Goal: Transaction & Acquisition: Purchase product/service

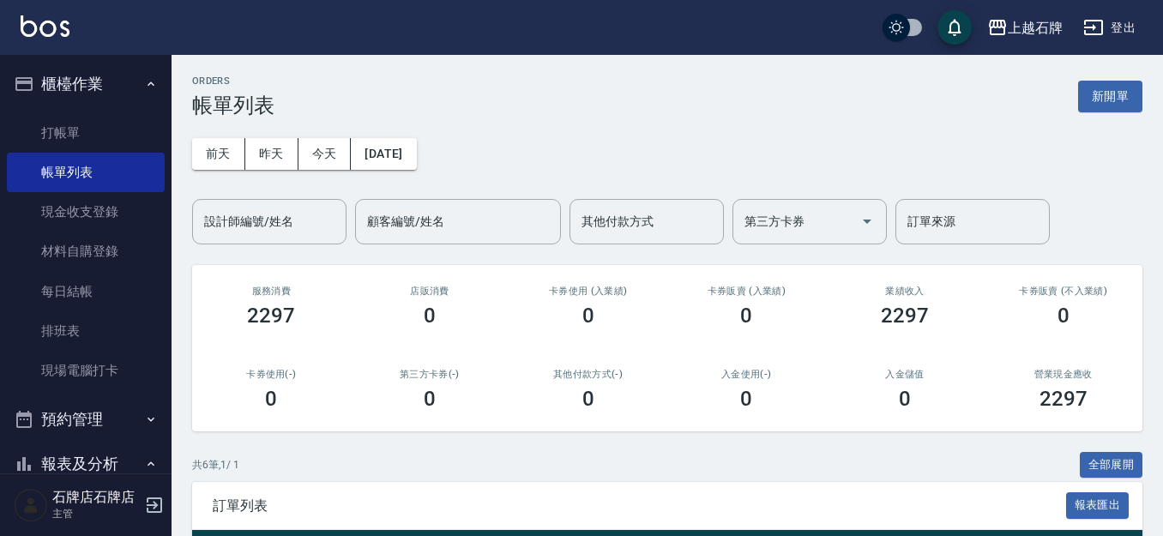
scroll to position [343, 0]
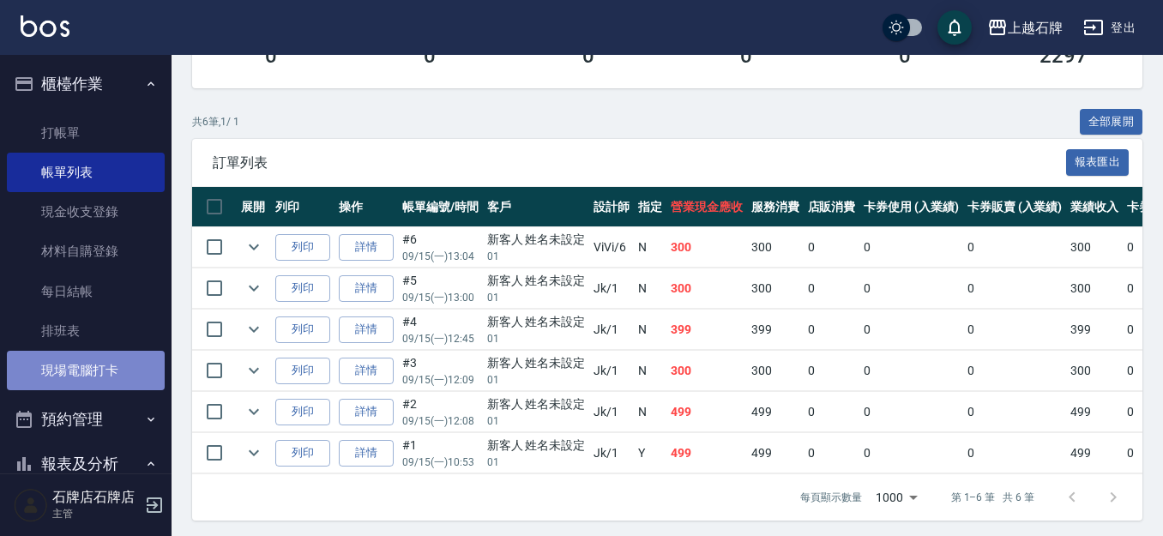
click at [131, 386] on link "現場電腦打卡" at bounding box center [86, 370] width 158 height 39
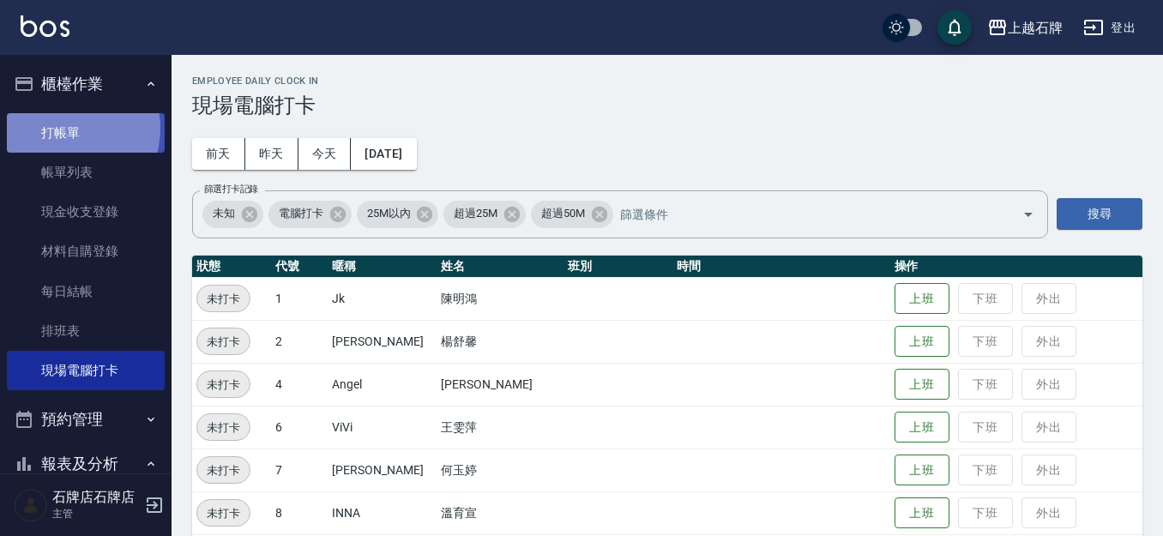
click at [63, 128] on link "打帳單" at bounding box center [86, 132] width 158 height 39
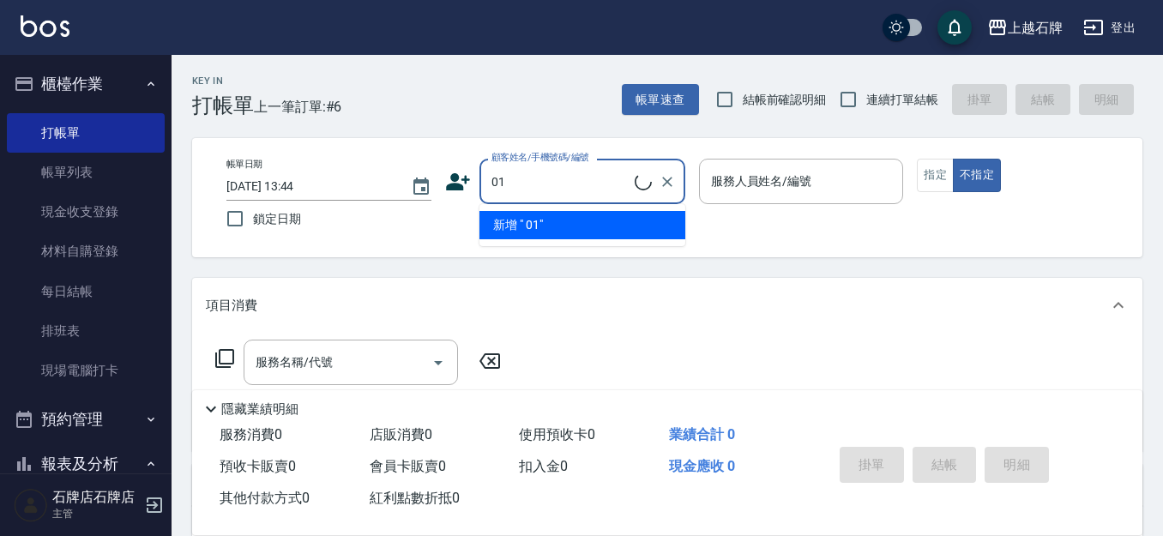
type input "0"
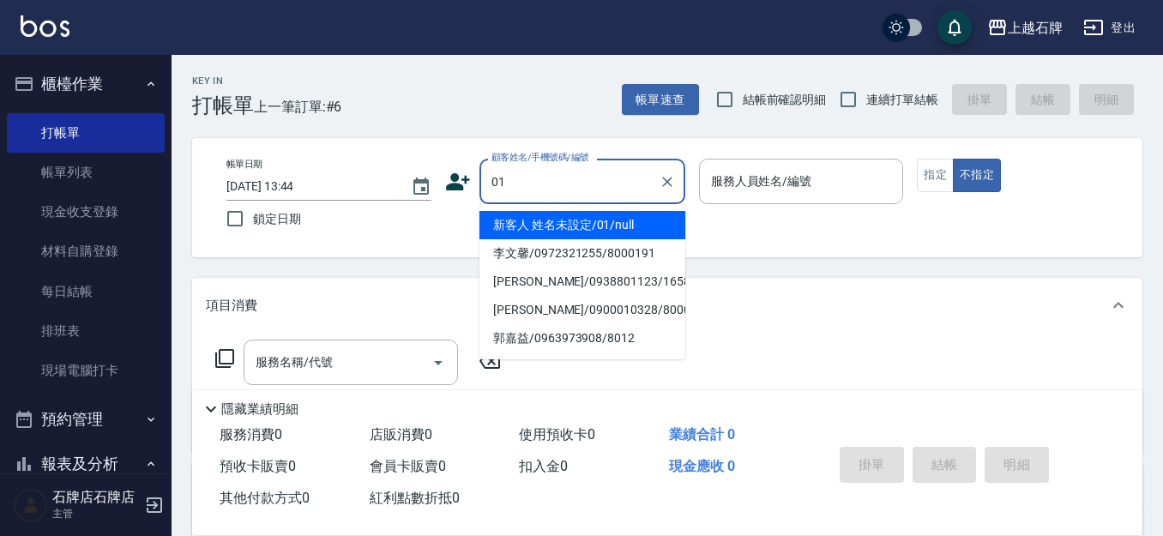
click at [591, 214] on li "新客人 姓名未設定/01/null" at bounding box center [582, 225] width 206 height 28
type input "新客人 姓名未設定/01/null"
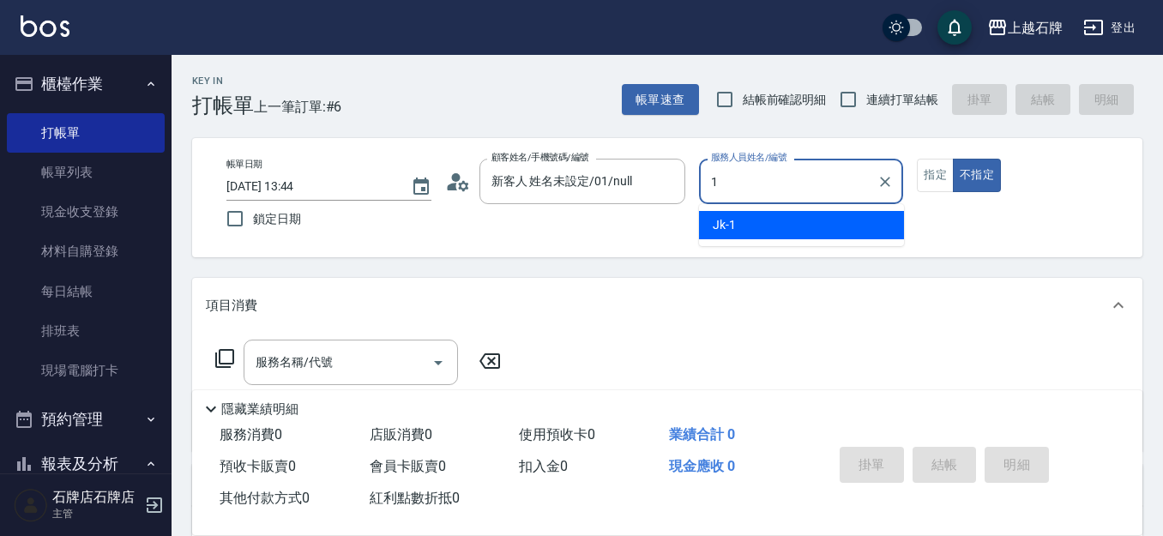
click at [818, 226] on div "Jk -1" at bounding box center [801, 225] width 205 height 28
type input "Jk-1"
click at [923, 156] on div "帳單日期 [DATE] 13:44 鎖定日期 顧客姓名/手機號碼/編號 新客人 姓名未設定/01/null 顧客姓名/手機號碼/編號 服務人員姓名/編號 Jk…" at bounding box center [667, 197] width 950 height 119
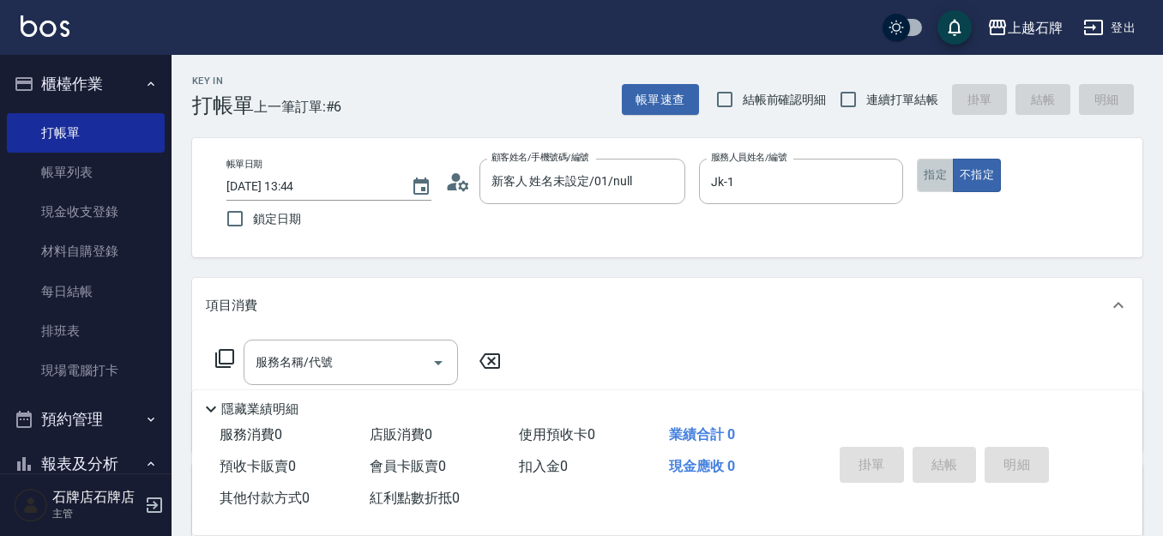
click at [926, 166] on button "指定" at bounding box center [935, 175] width 37 height 33
click at [377, 368] on input "服務名稱/代號" at bounding box center [337, 362] width 173 height 30
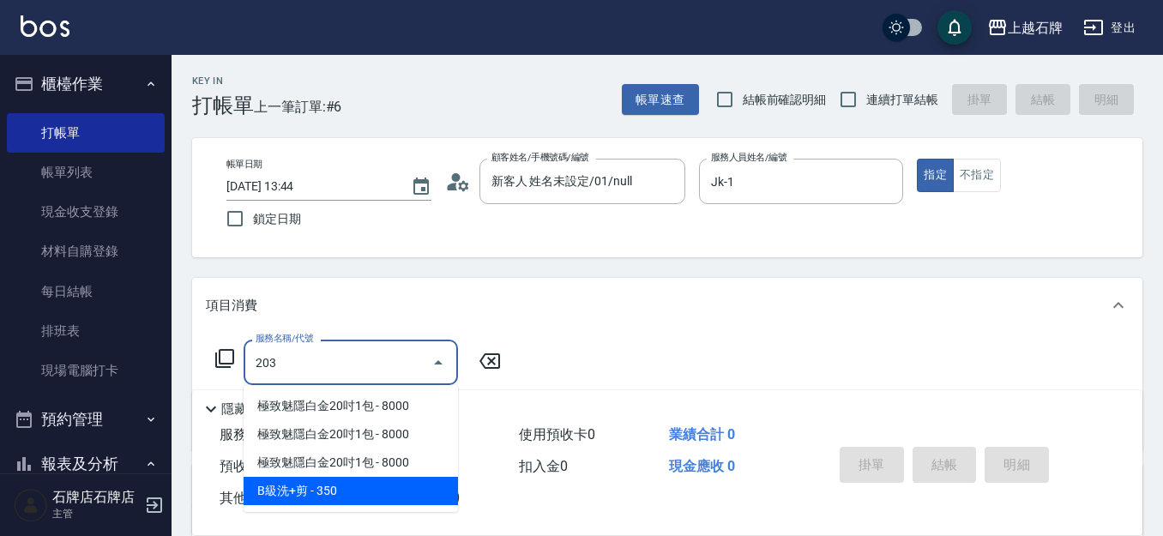
drag, startPoint x: 360, startPoint y: 485, endPoint x: 522, endPoint y: 387, distance: 189.3
click at [365, 484] on span "B級洗+剪 - 350" at bounding box center [351, 491] width 214 height 28
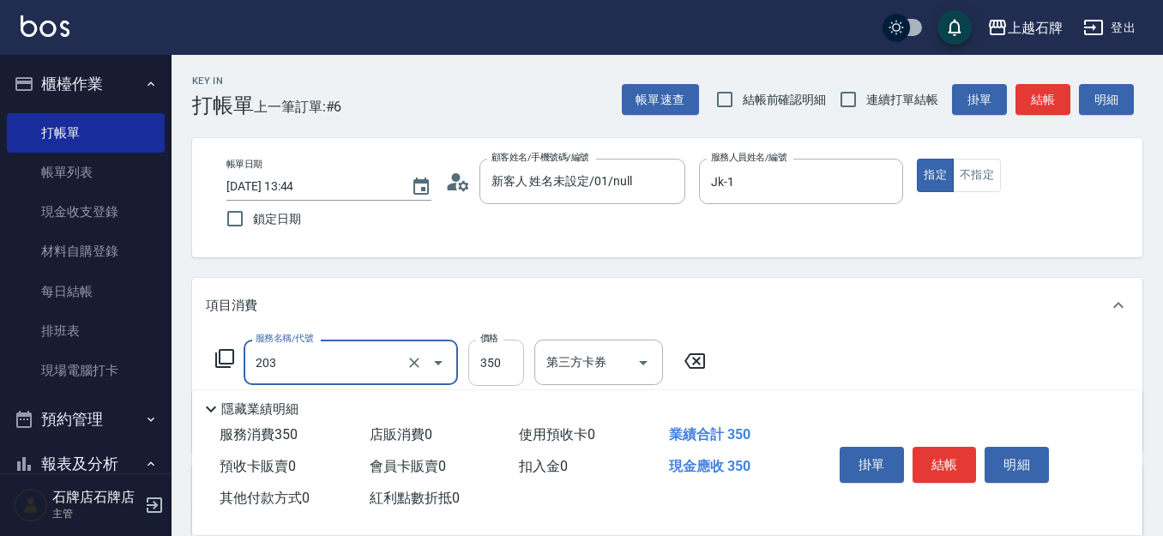
type input "B級洗+剪(203)"
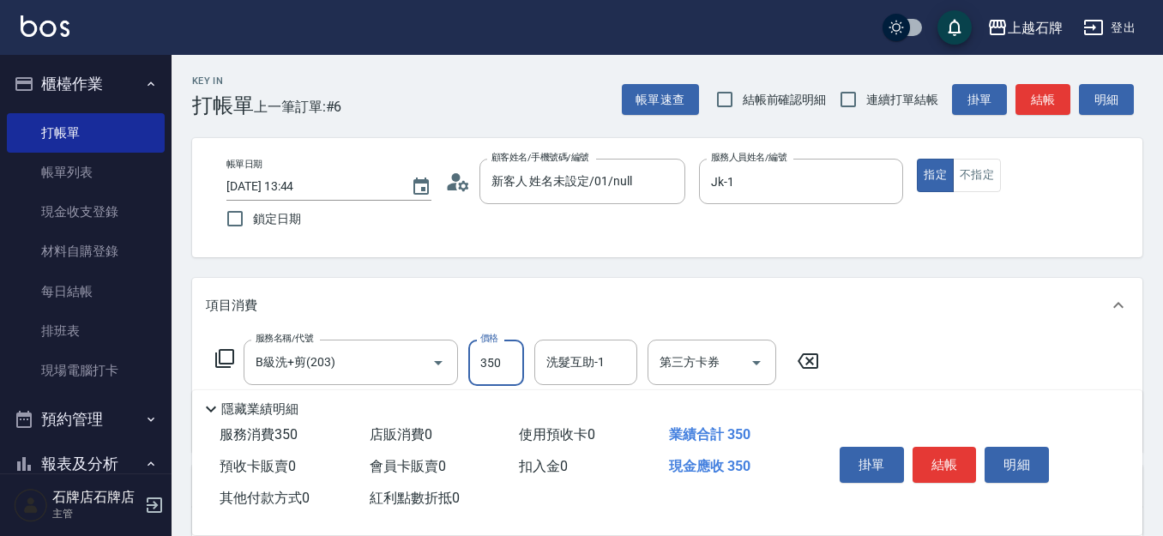
click at [495, 371] on input "350" at bounding box center [496, 363] width 56 height 46
type input "499"
click at [965, 469] on div "掛單 結帳 明細" at bounding box center [945, 467] width 224 height 54
click at [972, 452] on button "結帳" at bounding box center [945, 465] width 64 height 36
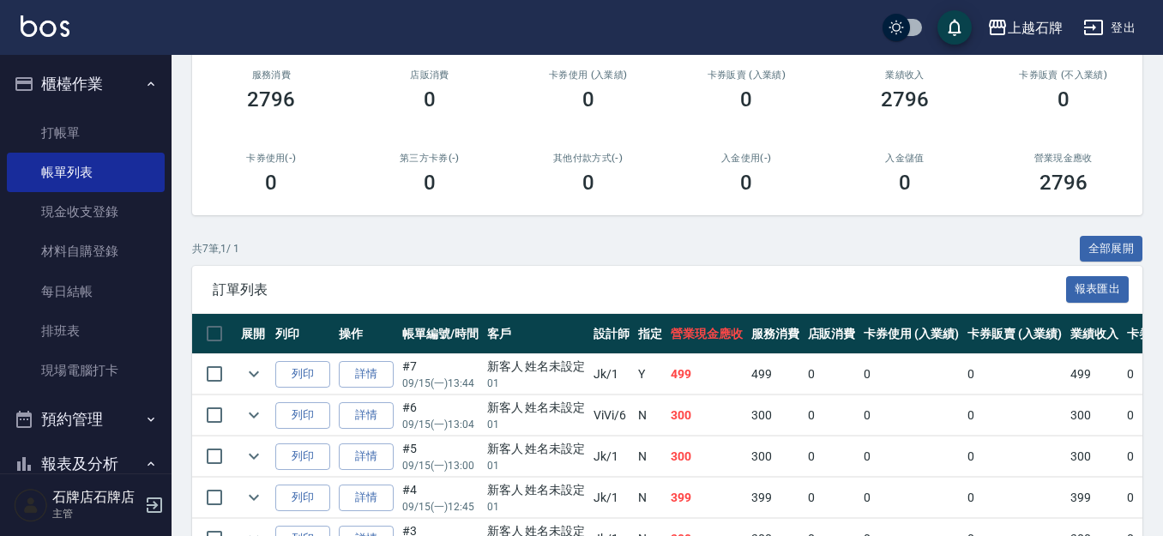
scroll to position [343, 0]
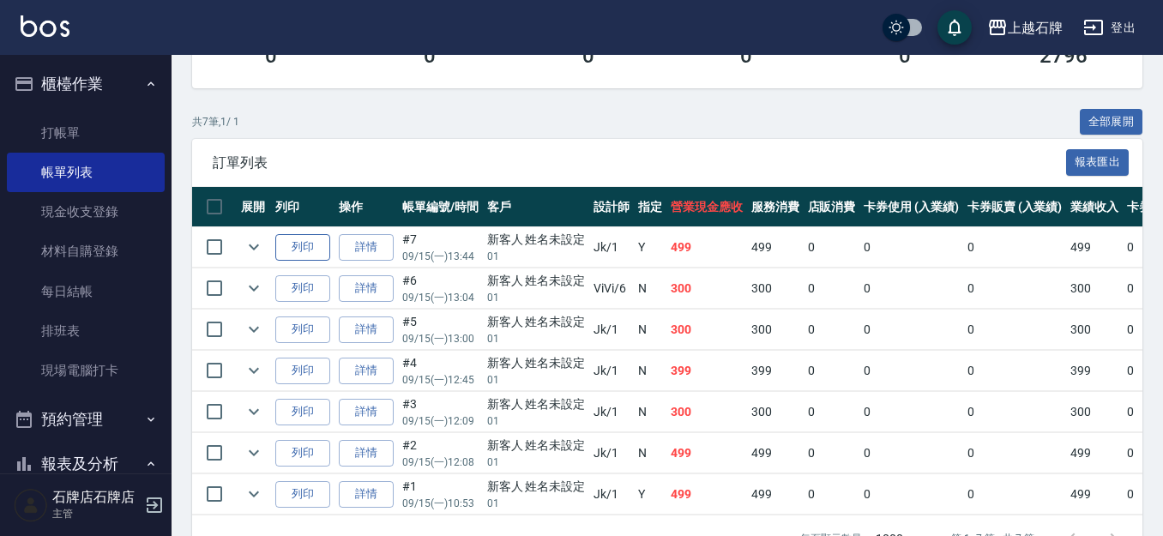
click at [292, 238] on button "列印" at bounding box center [302, 247] width 55 height 27
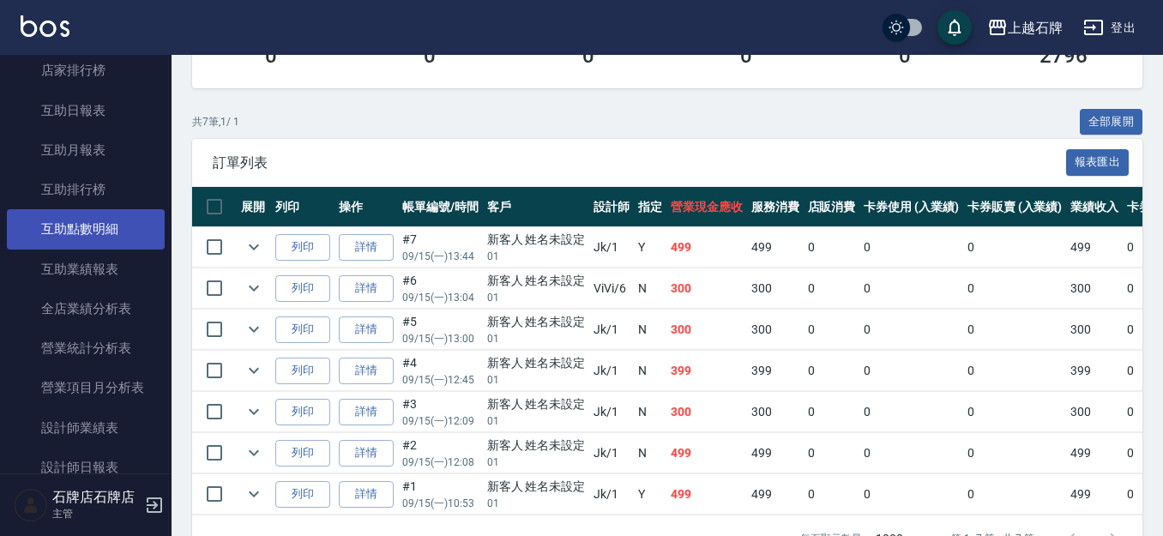
scroll to position [686, 0]
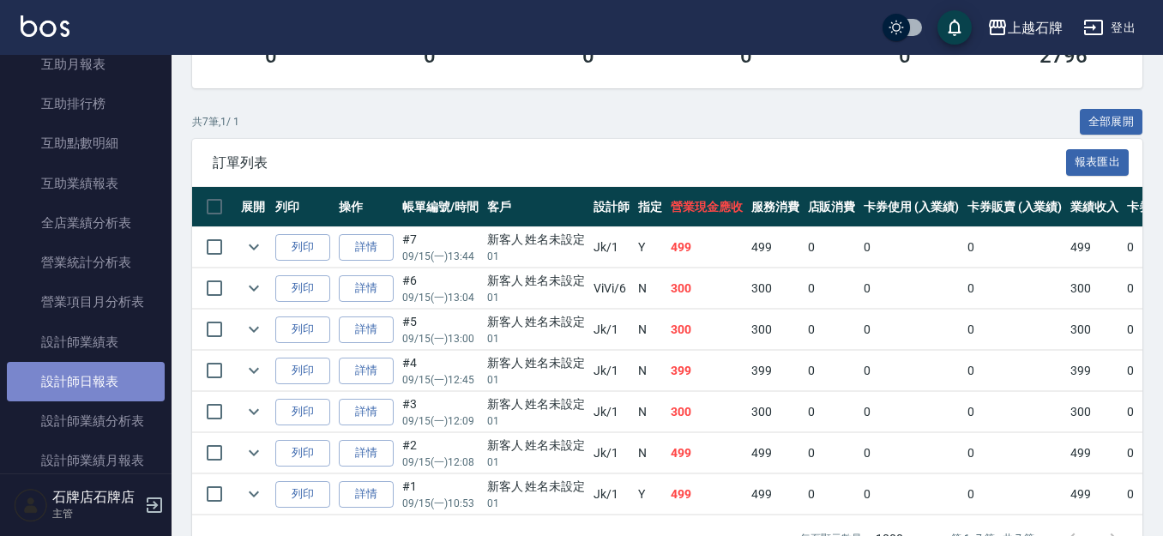
click at [136, 389] on link "設計師日報表" at bounding box center [86, 381] width 158 height 39
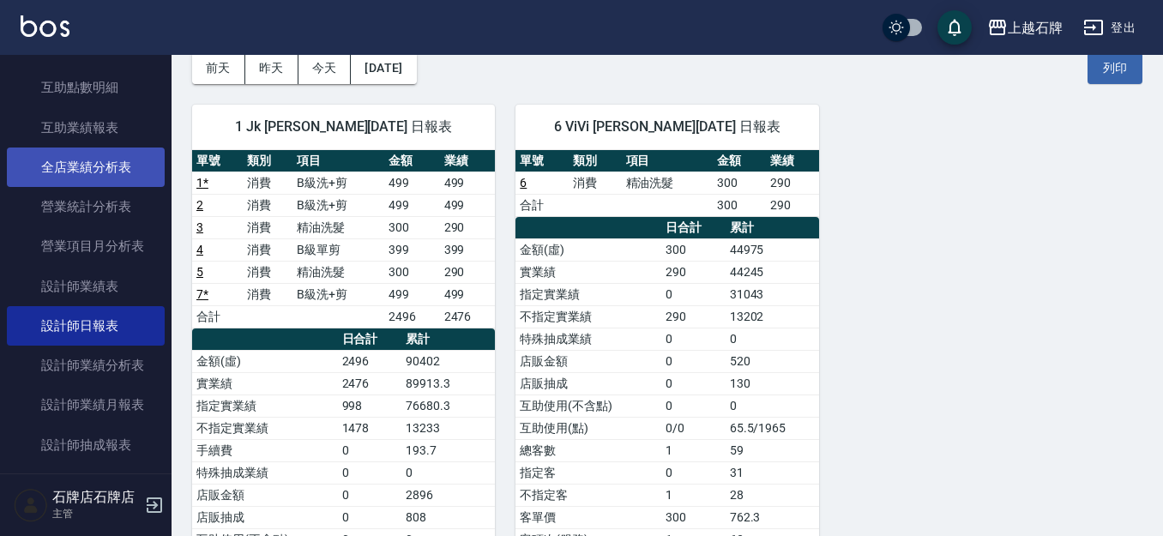
scroll to position [772, 0]
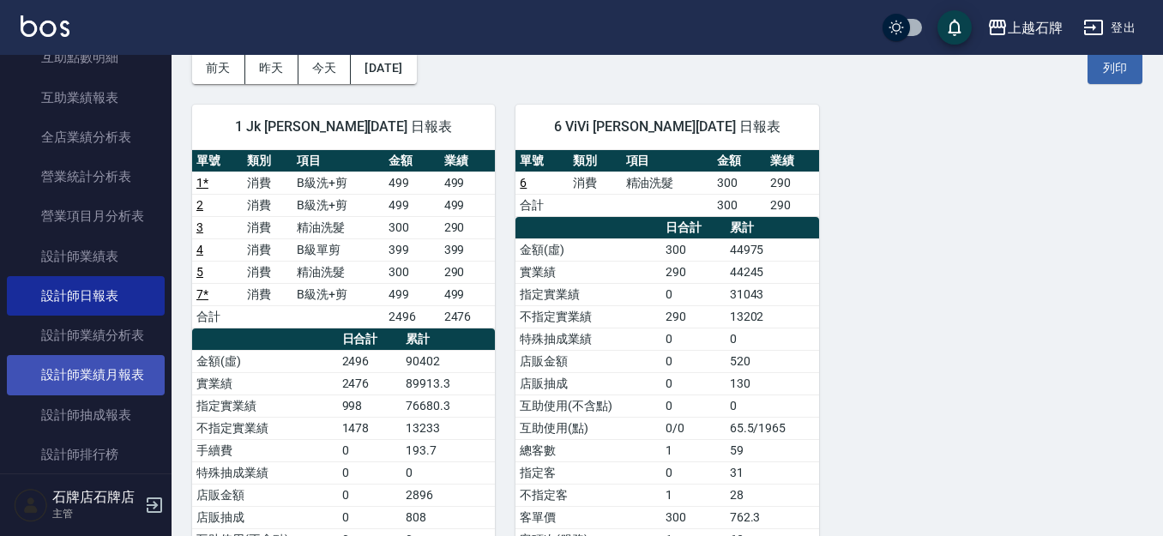
click at [117, 373] on link "設計師業績月報表" at bounding box center [86, 374] width 158 height 39
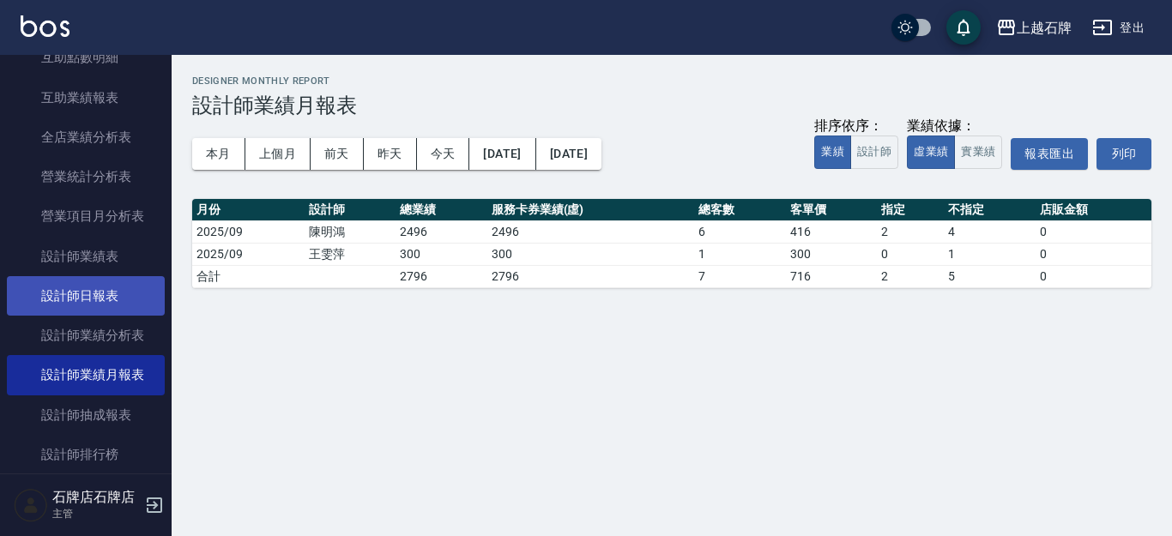
click at [105, 311] on link "設計師日報表" at bounding box center [86, 295] width 158 height 39
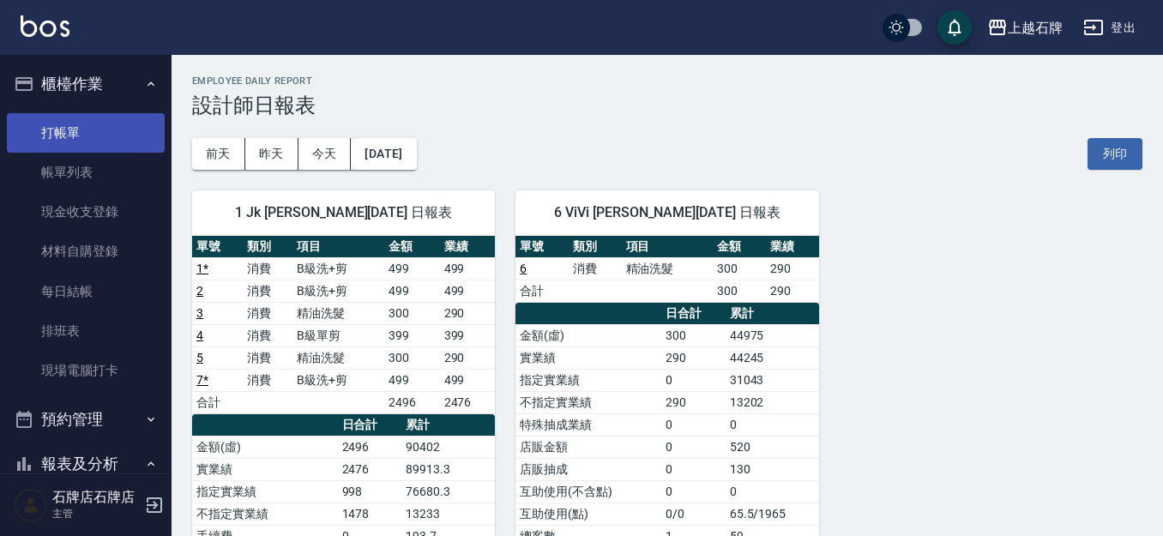
click at [92, 131] on link "打帳單" at bounding box center [86, 132] width 158 height 39
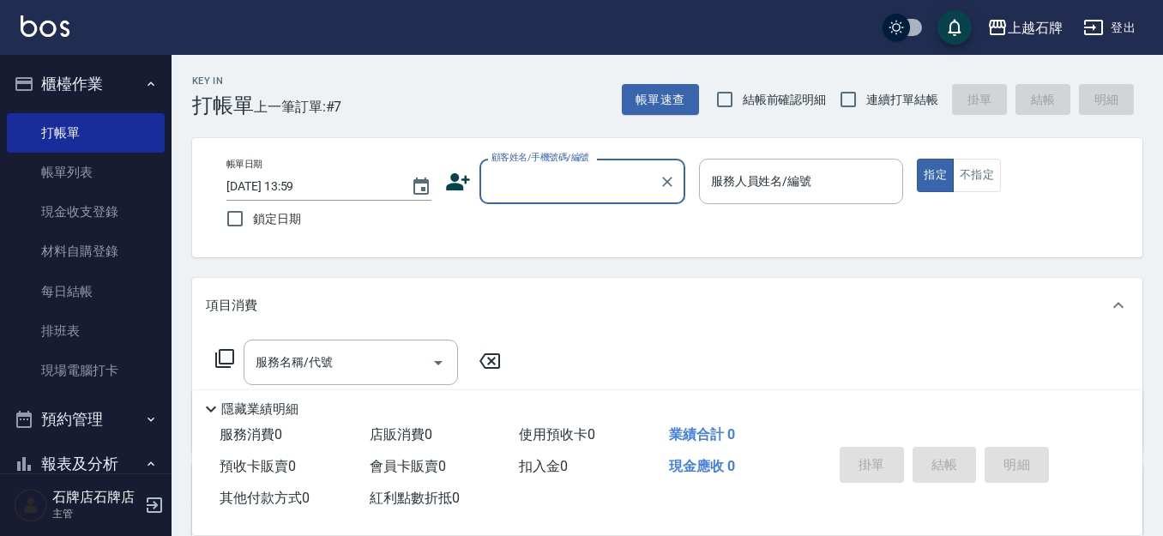
click at [402, 119] on div "Key In 打帳單 上一筆訂單:#7 帳單速查 結帳前確認明細 連續打單結帳 掛單 結帳 明細 帳單日期 [DATE] 13:59 鎖定日期 顧客姓名/手機…" at bounding box center [668, 445] width 992 height 781
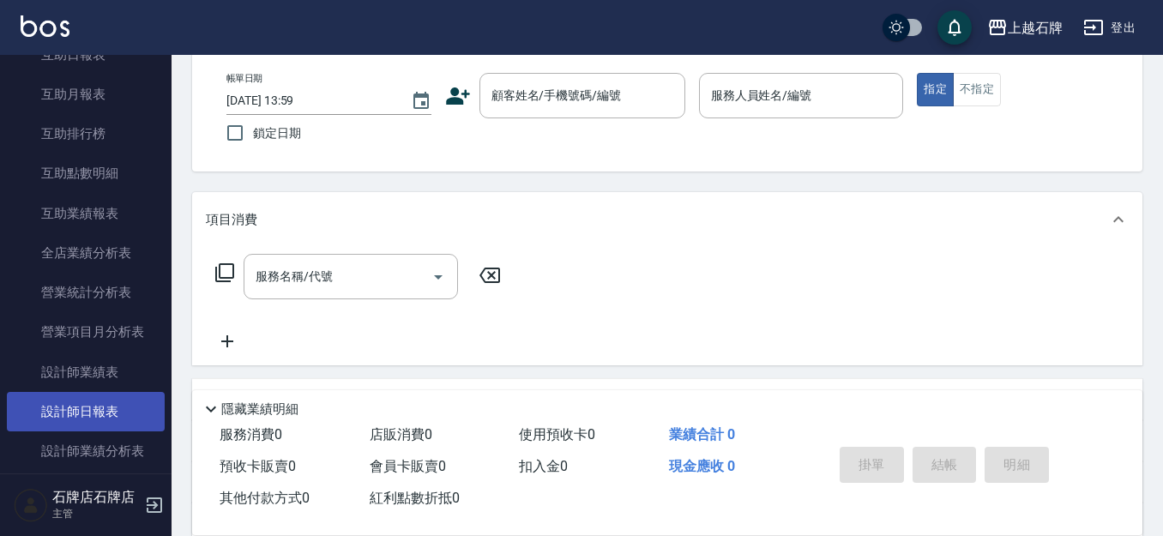
scroll to position [686, 0]
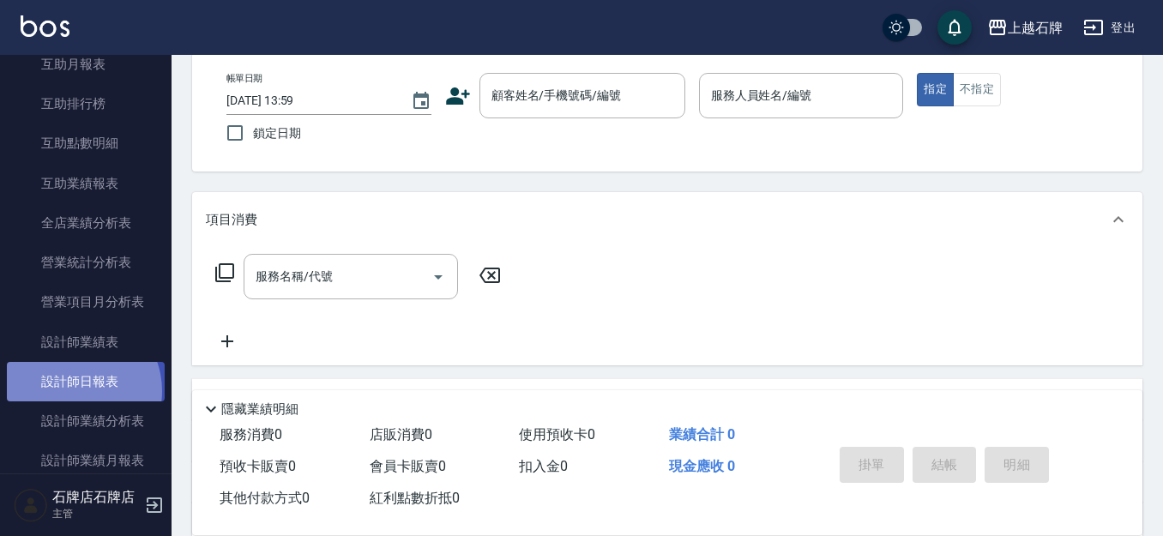
click at [72, 391] on link "設計師日報表" at bounding box center [86, 381] width 158 height 39
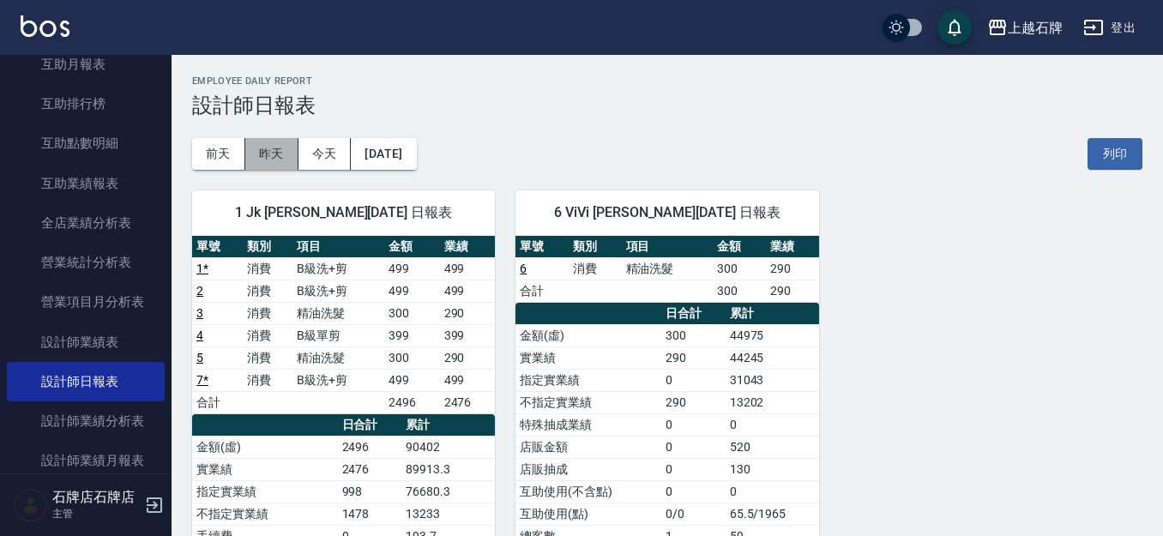
click at [256, 147] on button "昨天" at bounding box center [271, 154] width 53 height 32
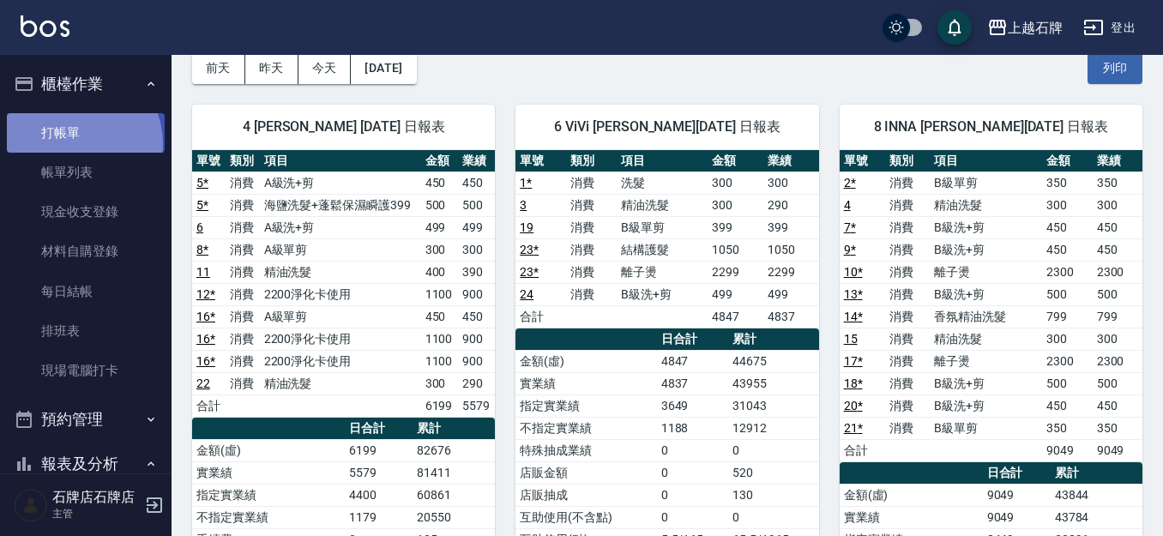
click at [72, 143] on link "打帳單" at bounding box center [86, 132] width 158 height 39
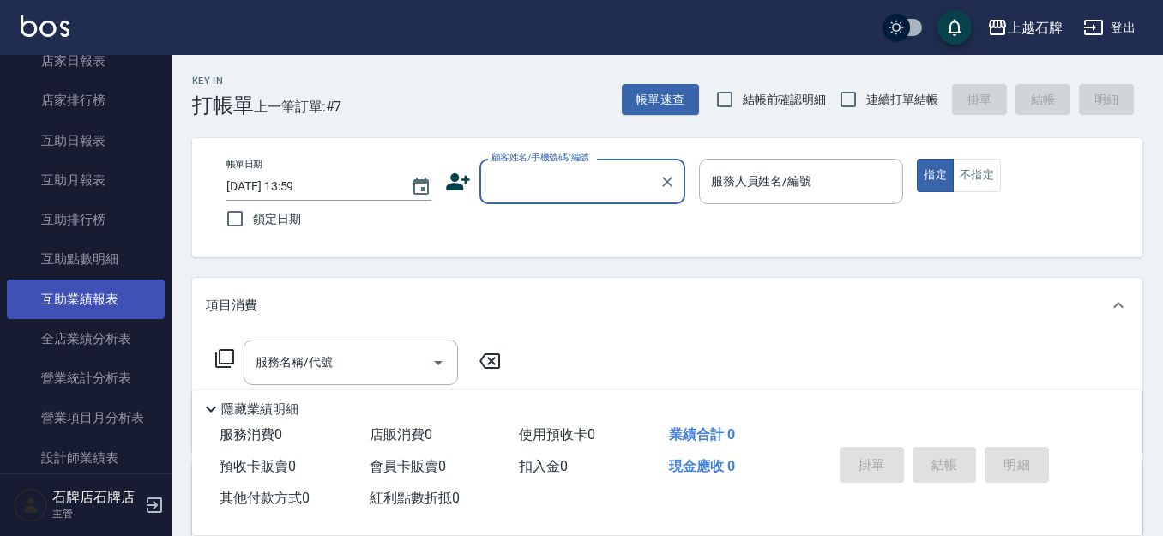
scroll to position [600, 0]
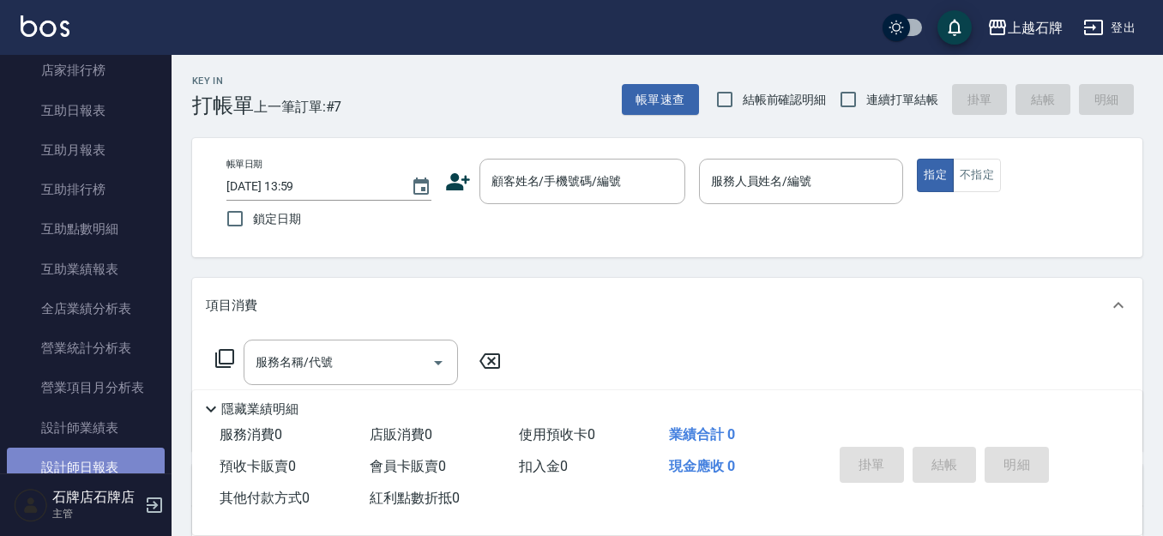
click at [117, 451] on link "設計師日報表" at bounding box center [86, 467] width 158 height 39
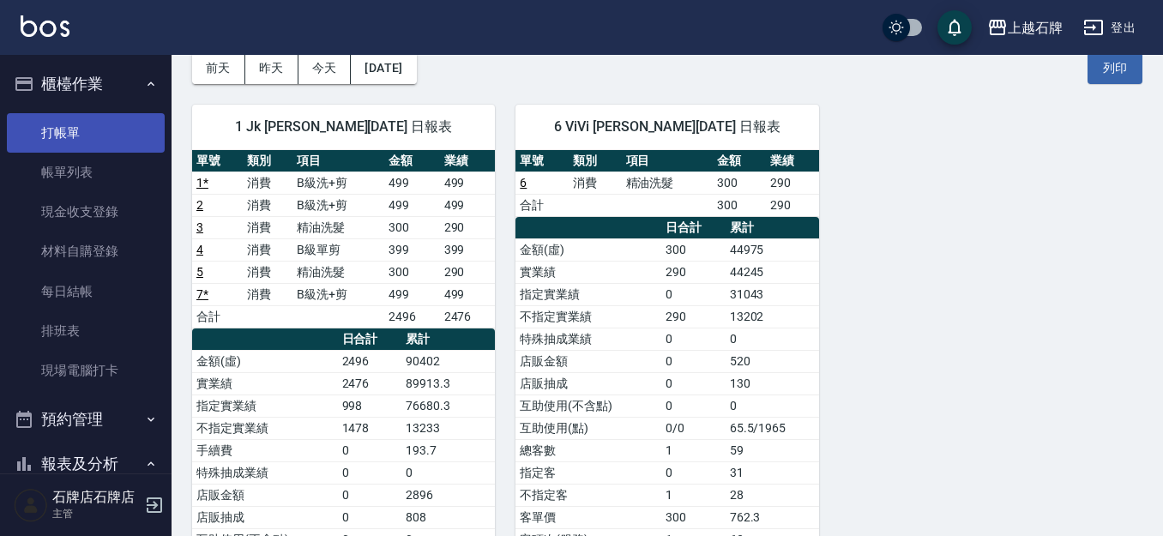
click at [105, 141] on link "打帳單" at bounding box center [86, 132] width 158 height 39
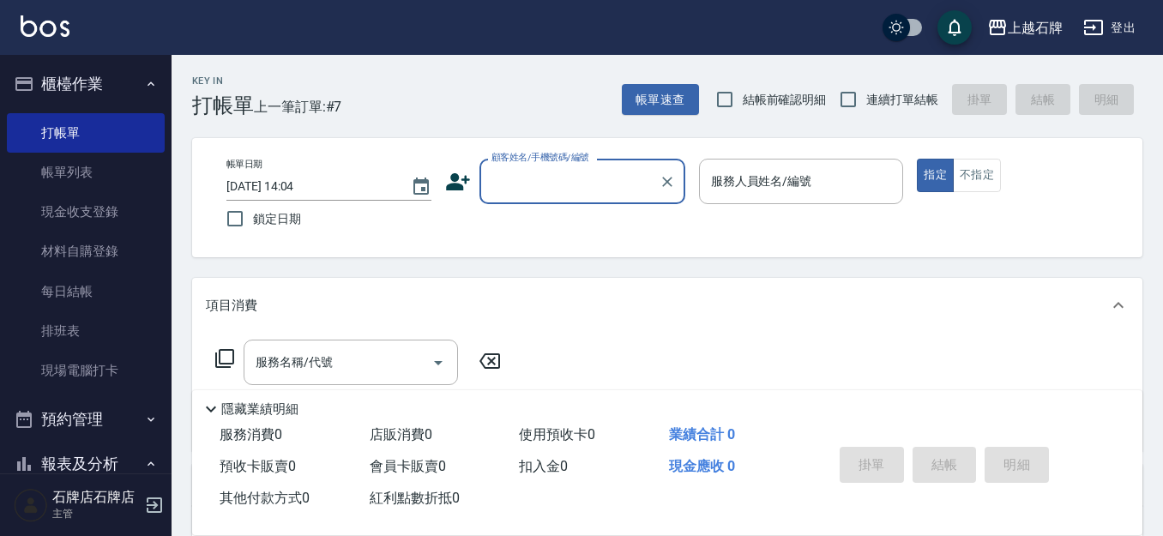
click at [558, 86] on div "Key In 打帳單 上一筆訂單:#7 帳單速查 結帳前確認明細 連續打單結帳 掛單 結帳 明細" at bounding box center [657, 86] width 971 height 63
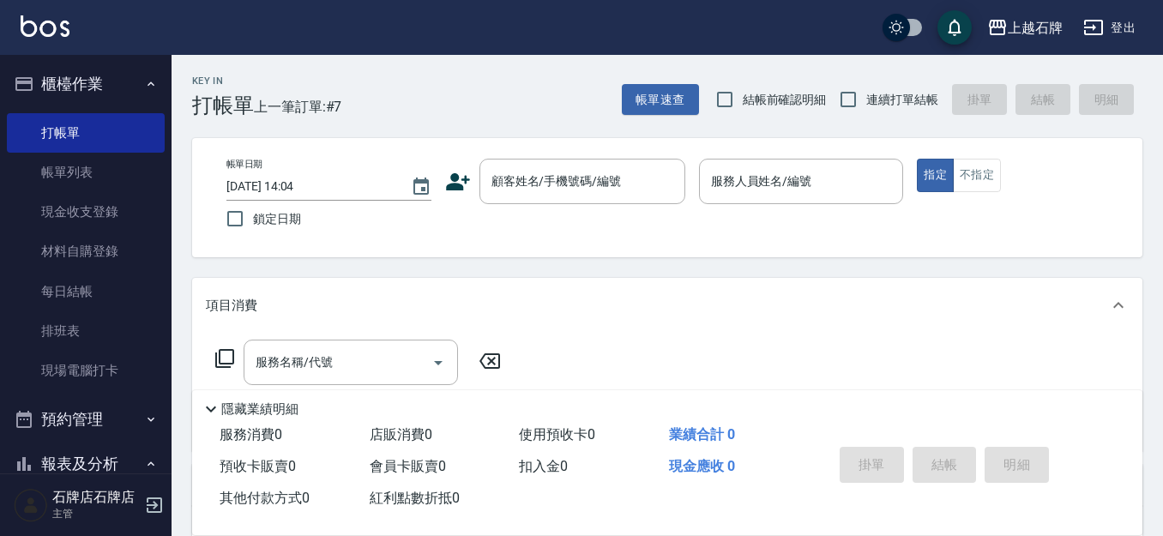
click at [594, 211] on div "帳單日期 [DATE] 14:04 鎖定日期 顧客姓名/手機號碼/編號 顧客姓名/手機號碼/編號 服務人員姓名/編號 服務人員姓名/編號 指定 不指定" at bounding box center [667, 198] width 909 height 78
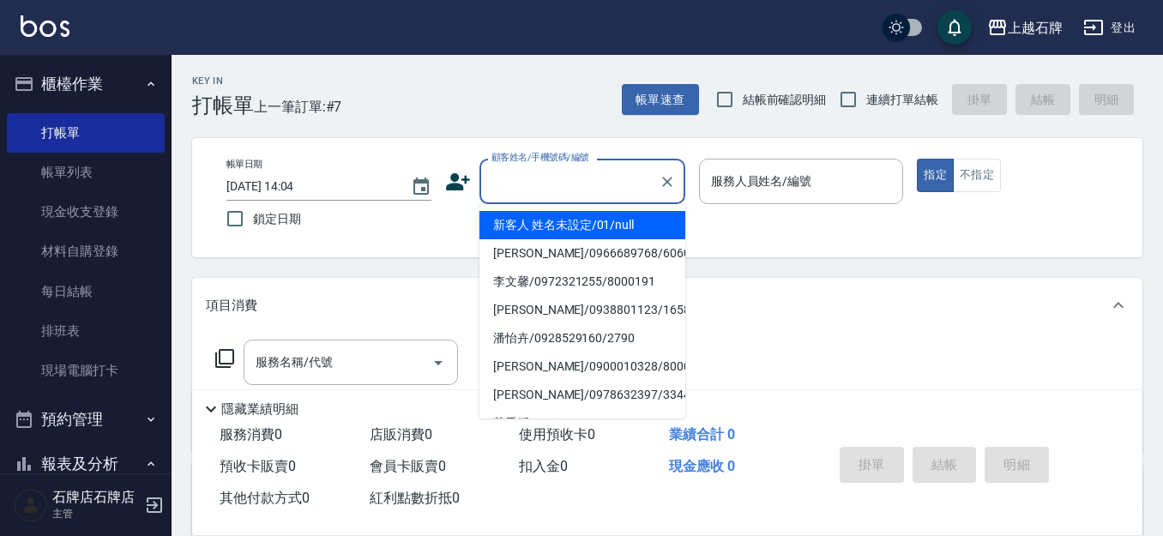
click at [581, 170] on div "顧客姓名/手機號碼/編號 顧客姓名/手機號碼/編號" at bounding box center [582, 181] width 206 height 45
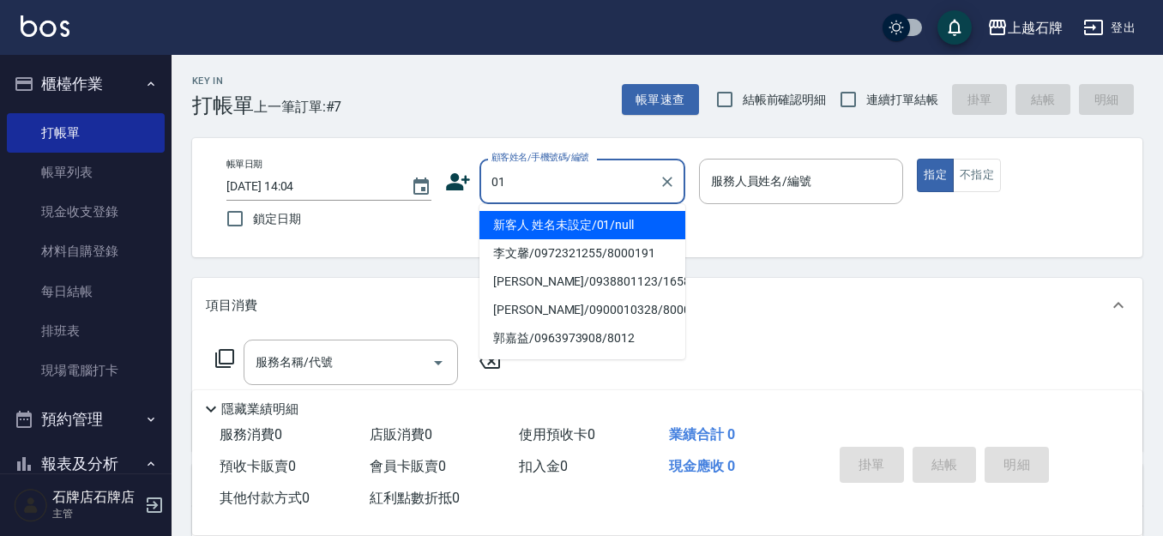
type input "01"
type input "8"
type input "新客人 姓名未設定/01/null"
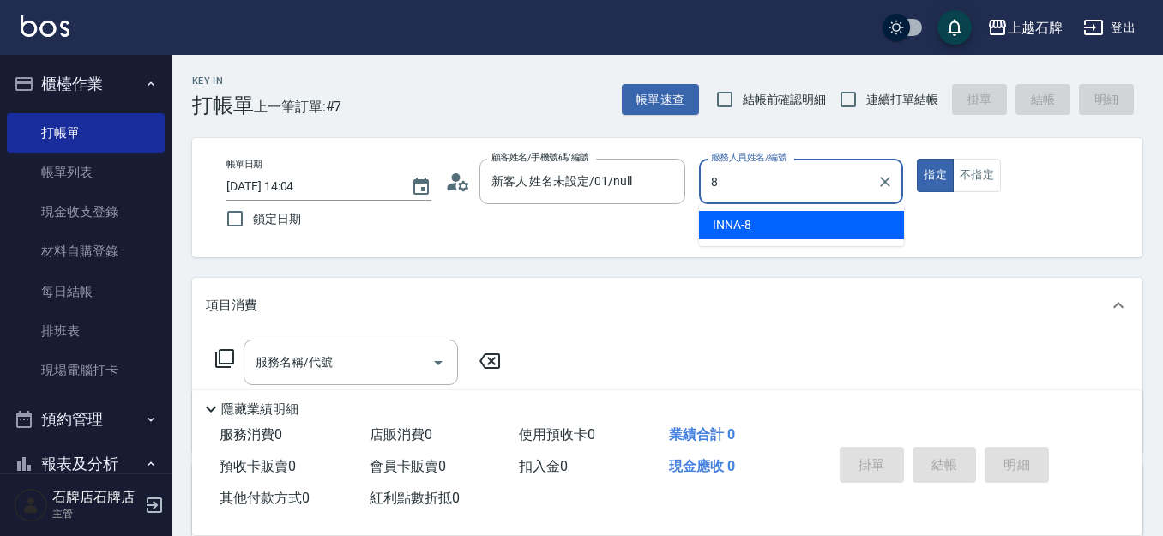
type input "INNA-8"
type button "true"
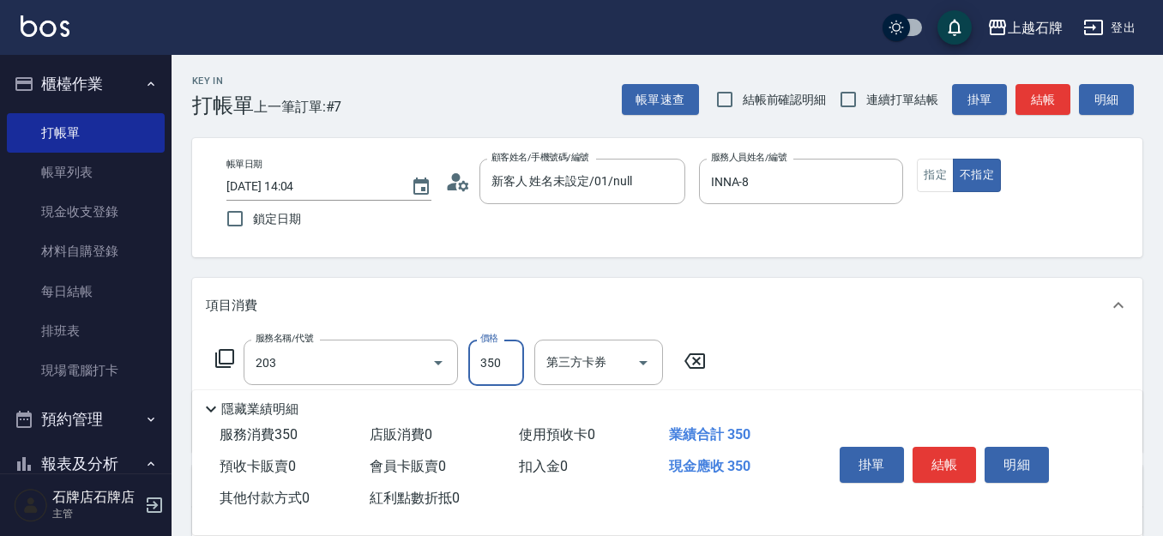
type input "B級洗+剪(203)"
type input "499"
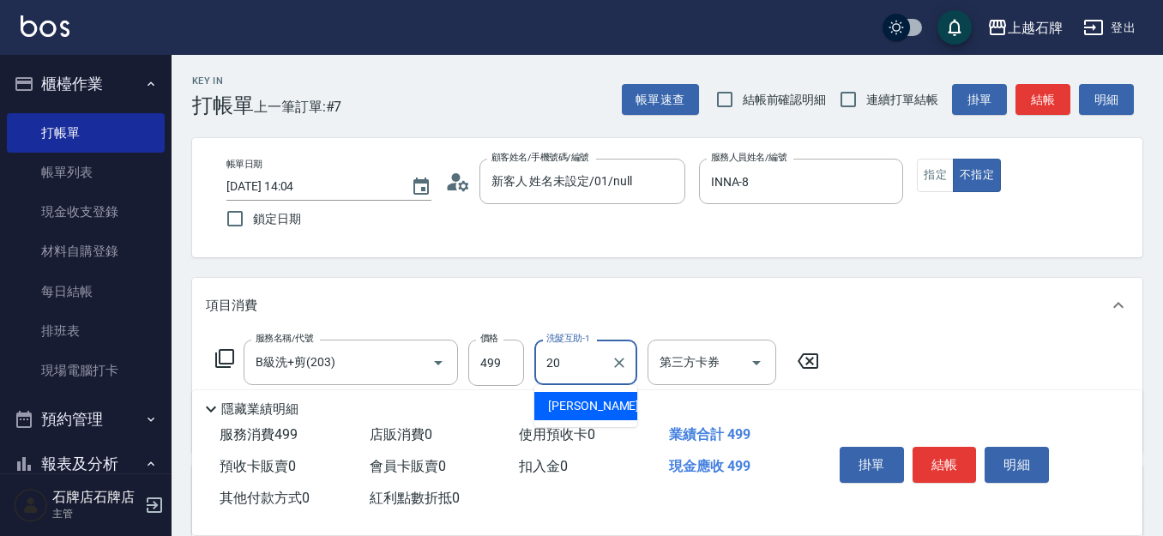
type input "[PERSON_NAME]-20"
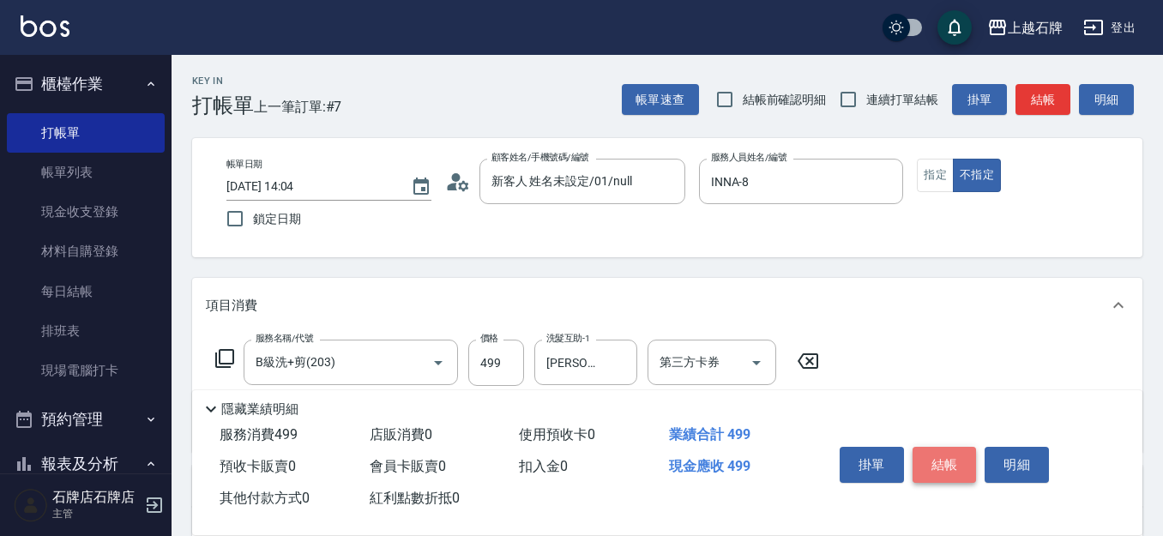
click at [945, 447] on button "結帳" at bounding box center [945, 465] width 64 height 36
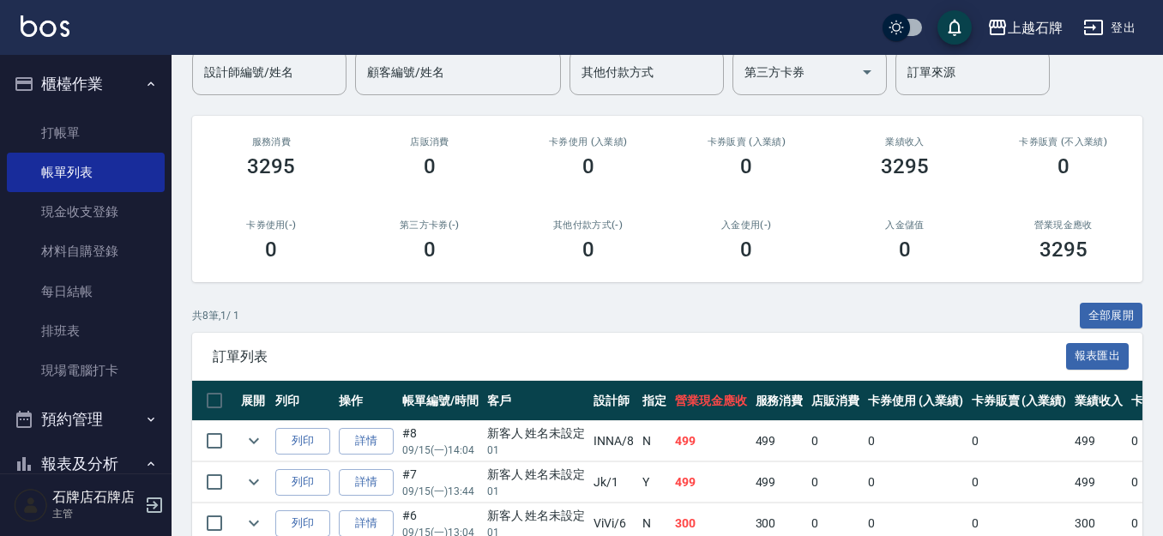
scroll to position [172, 0]
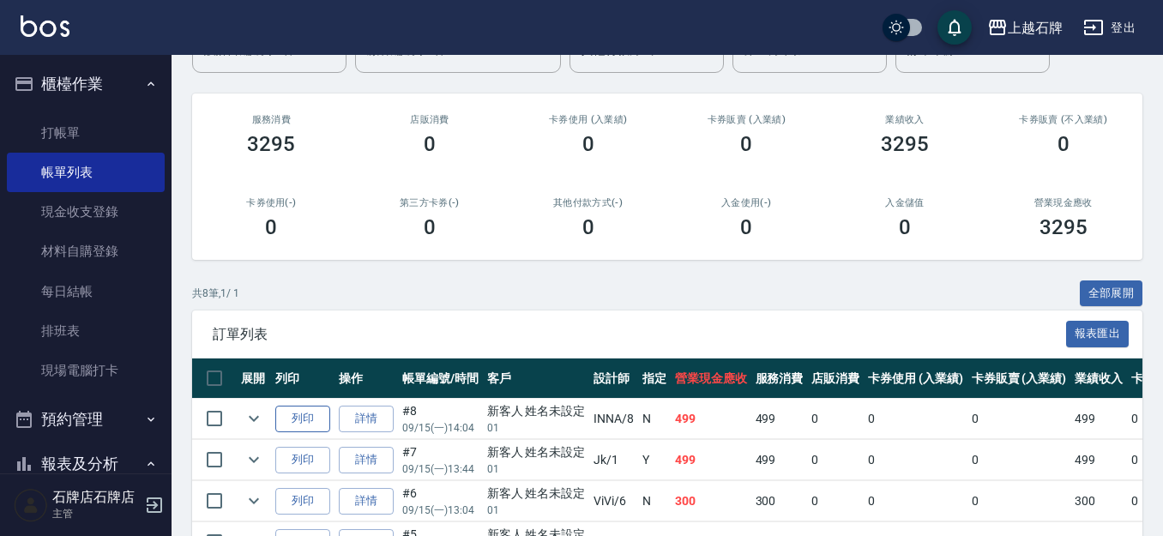
click at [301, 422] on button "列印" at bounding box center [302, 419] width 55 height 27
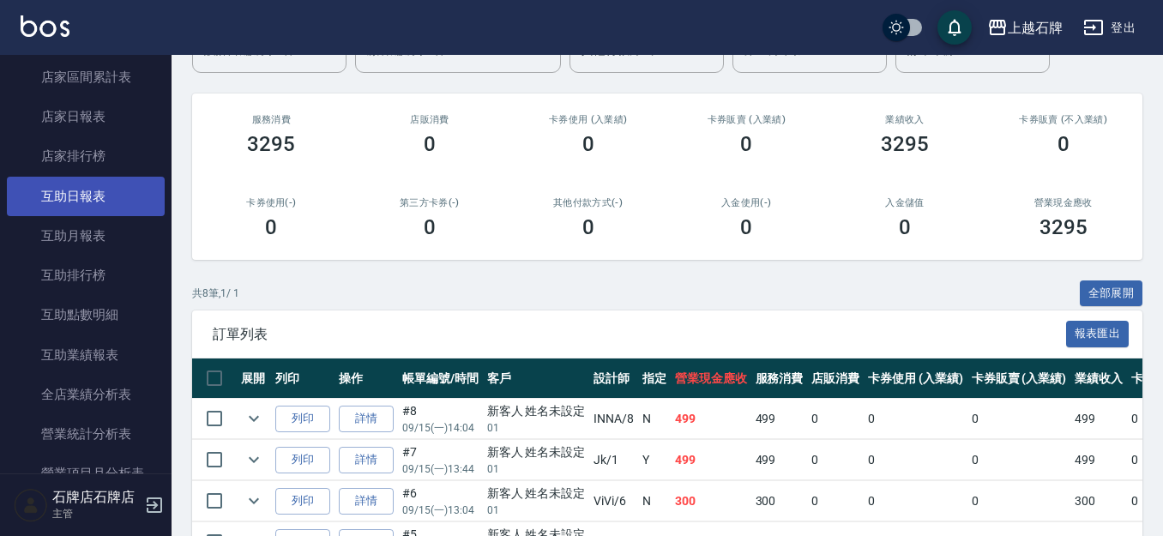
scroll to position [600, 0]
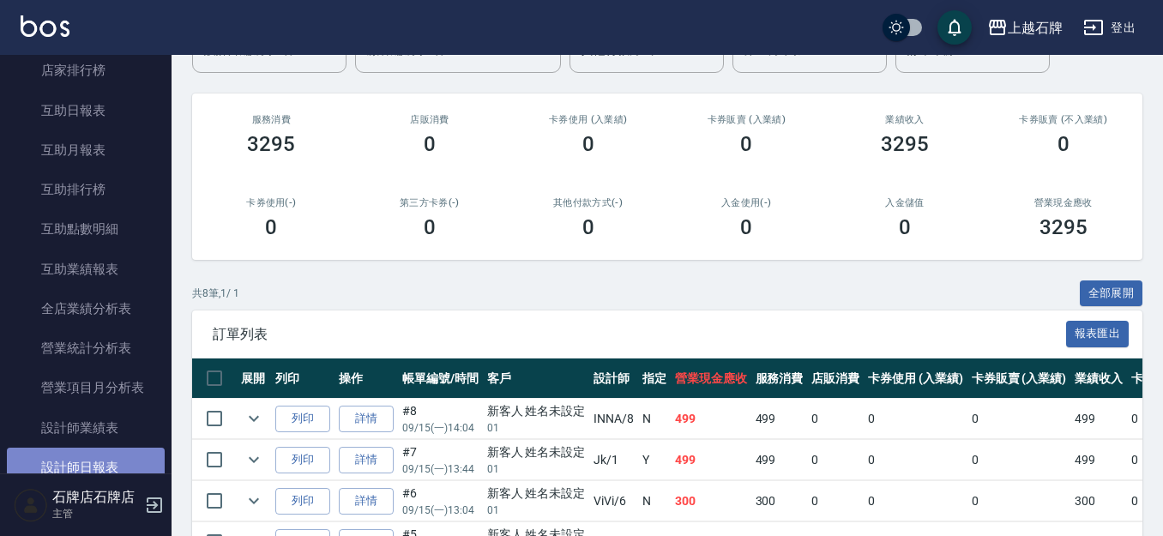
click at [103, 458] on link "設計師日報表" at bounding box center [86, 467] width 158 height 39
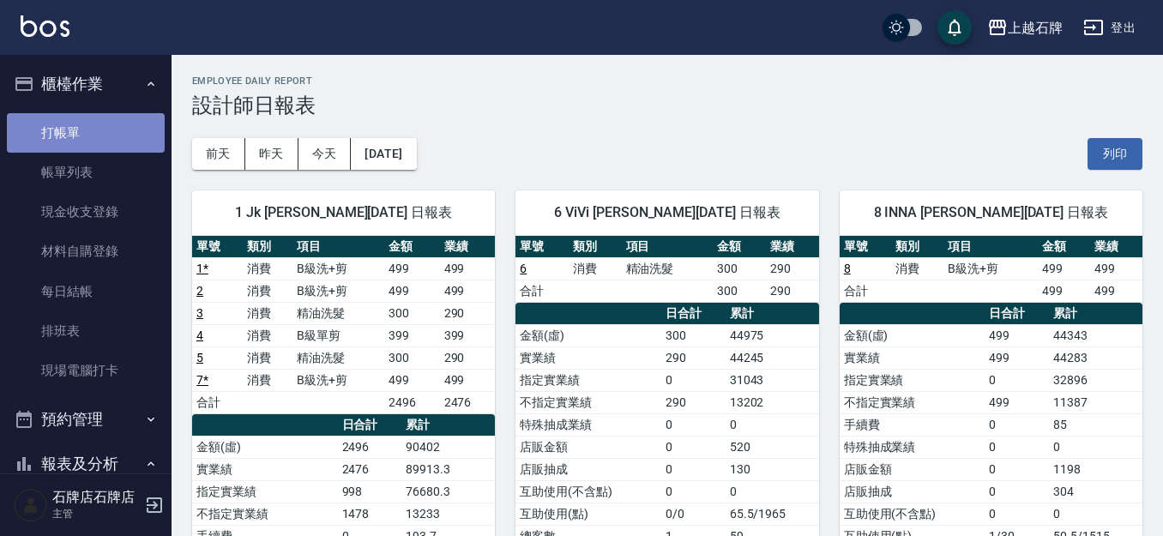
click at [130, 126] on link "打帳單" at bounding box center [86, 132] width 158 height 39
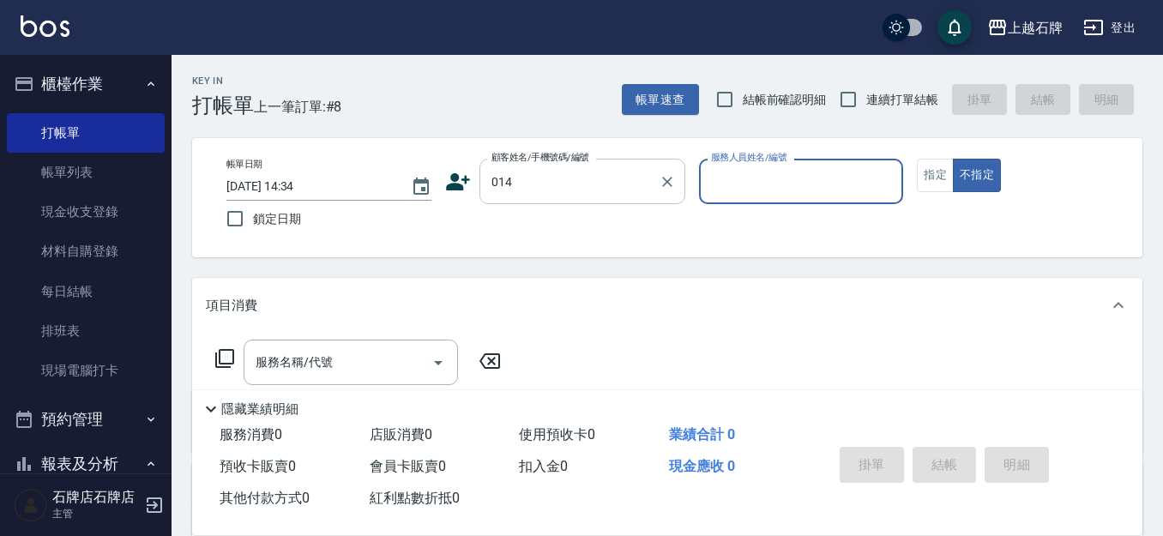
click at [619, 166] on div "014 顧客姓名/手機號碼/編號" at bounding box center [582, 181] width 206 height 45
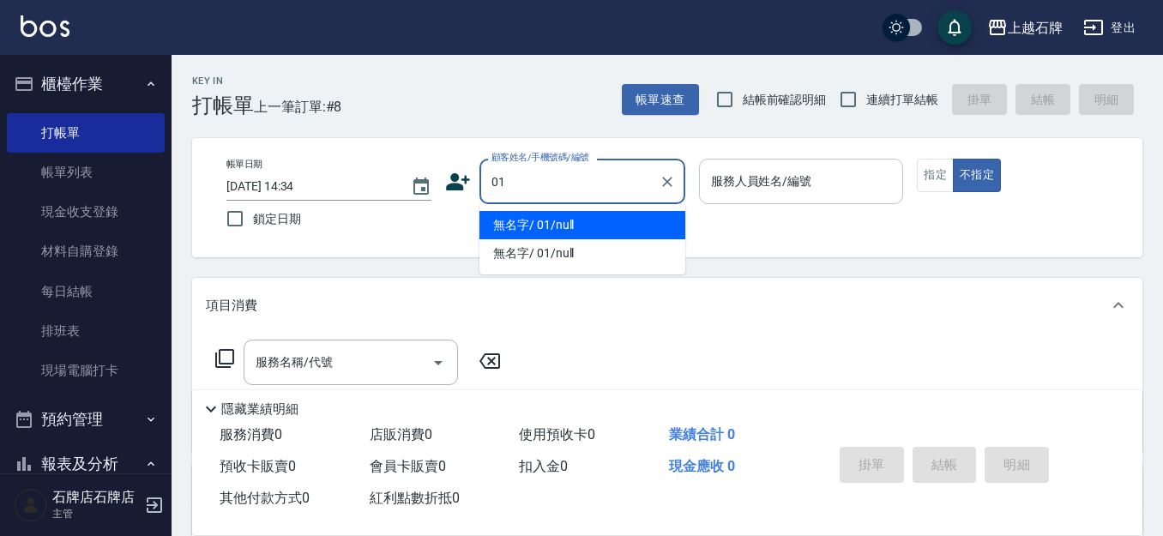
type input "無名字/ 01/null"
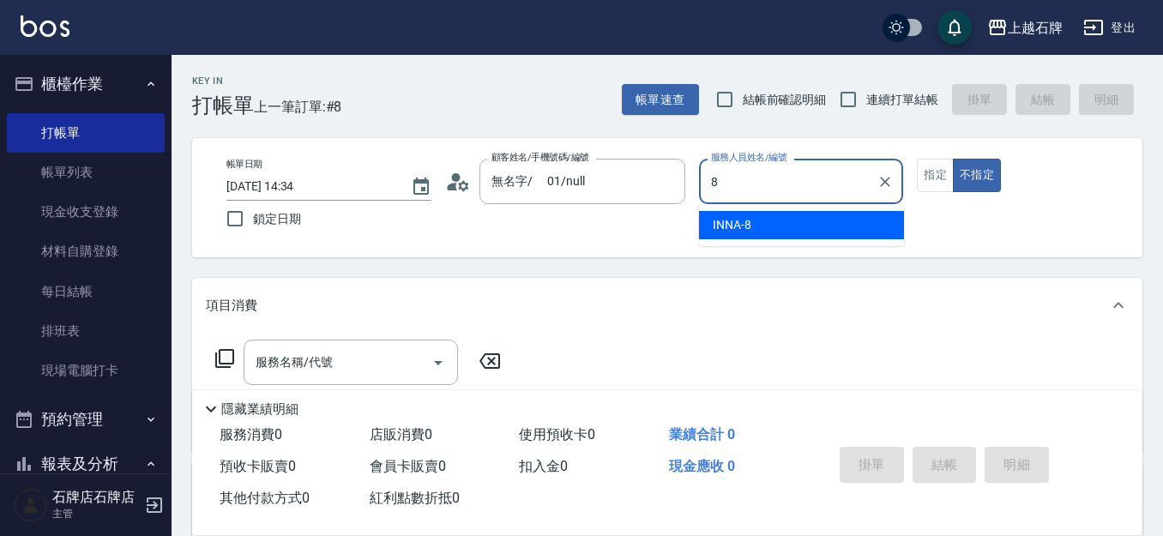
type input "INNA-8"
type button "false"
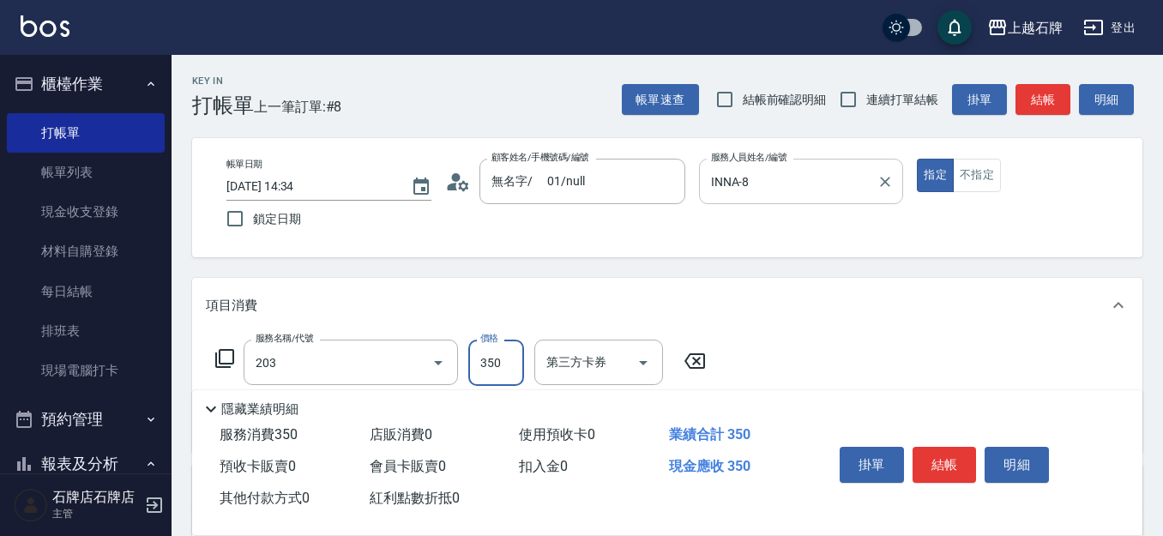
type input "B級洗+剪(203)"
type input "450"
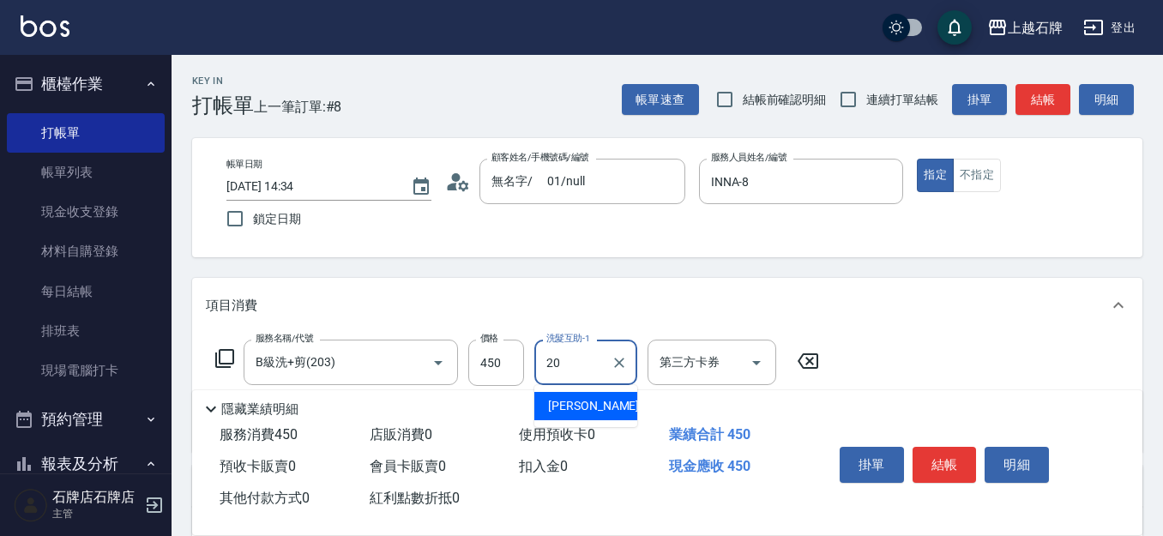
type input "[PERSON_NAME]-20"
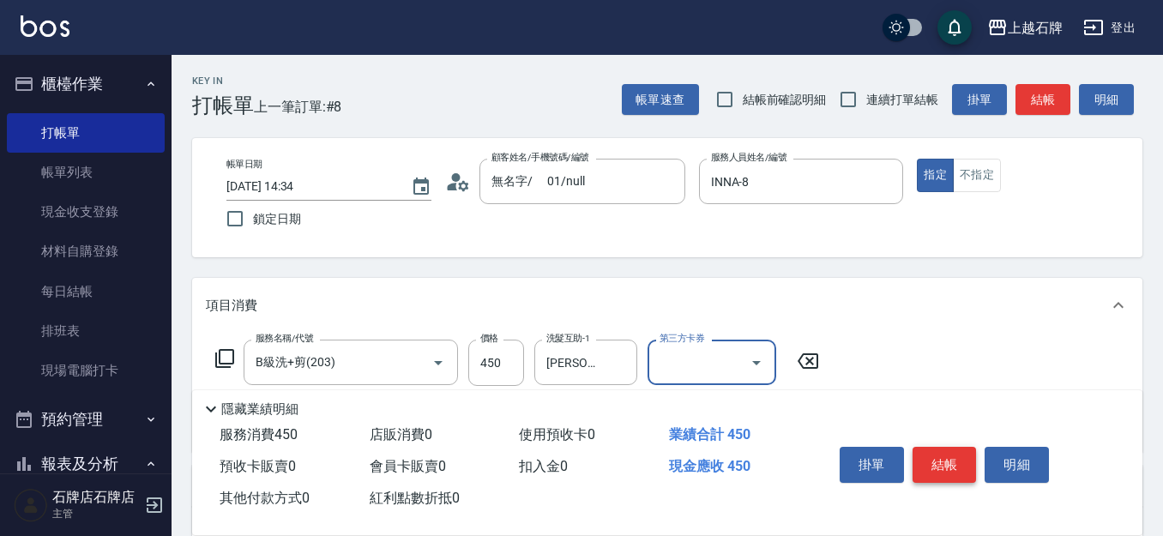
click at [925, 447] on button "結帳" at bounding box center [945, 465] width 64 height 36
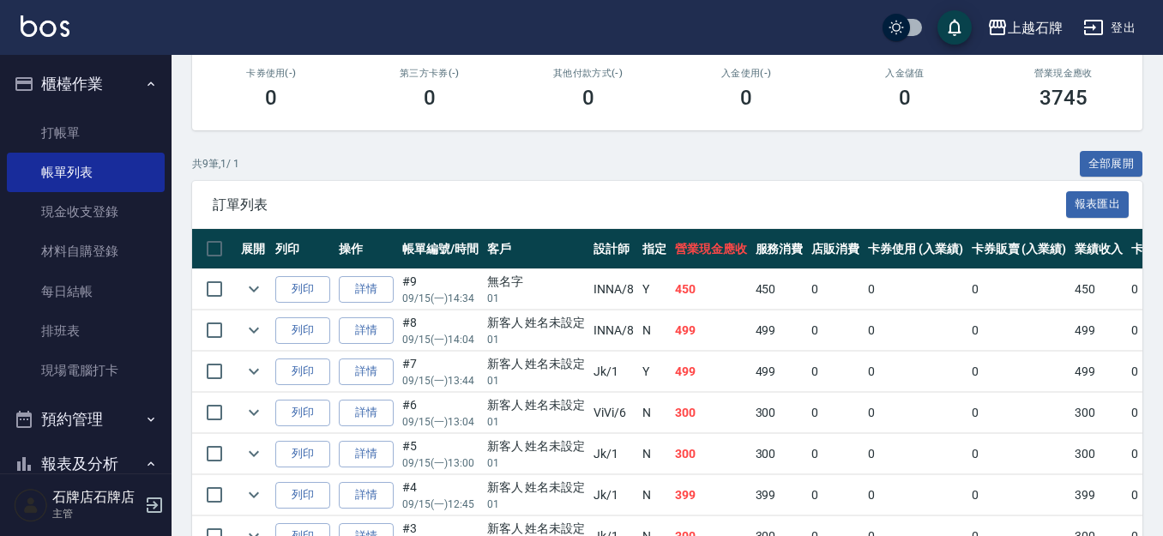
scroll to position [343, 0]
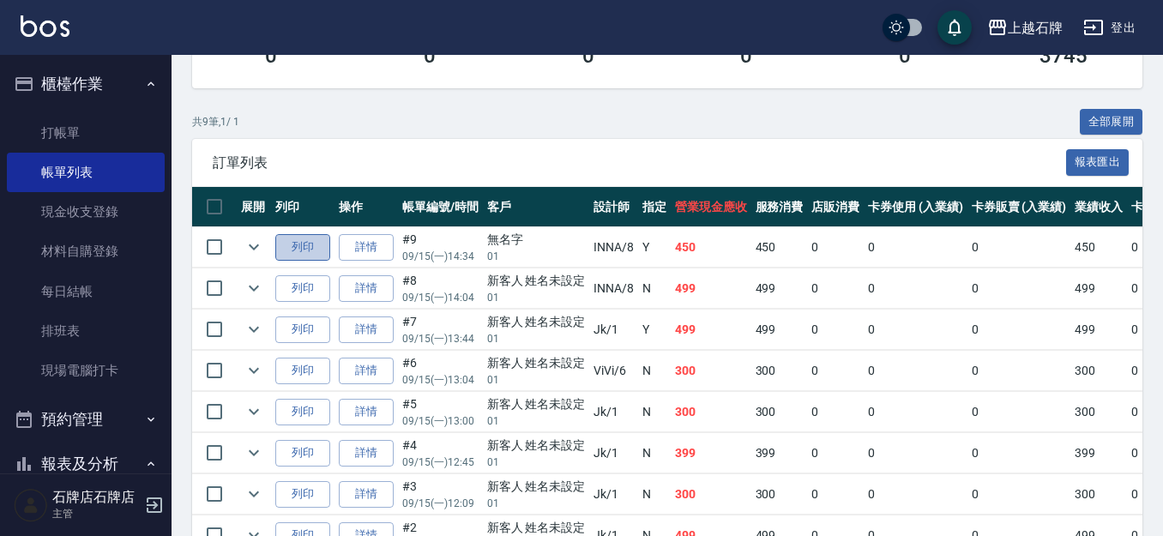
click at [304, 243] on button "列印" at bounding box center [302, 247] width 55 height 27
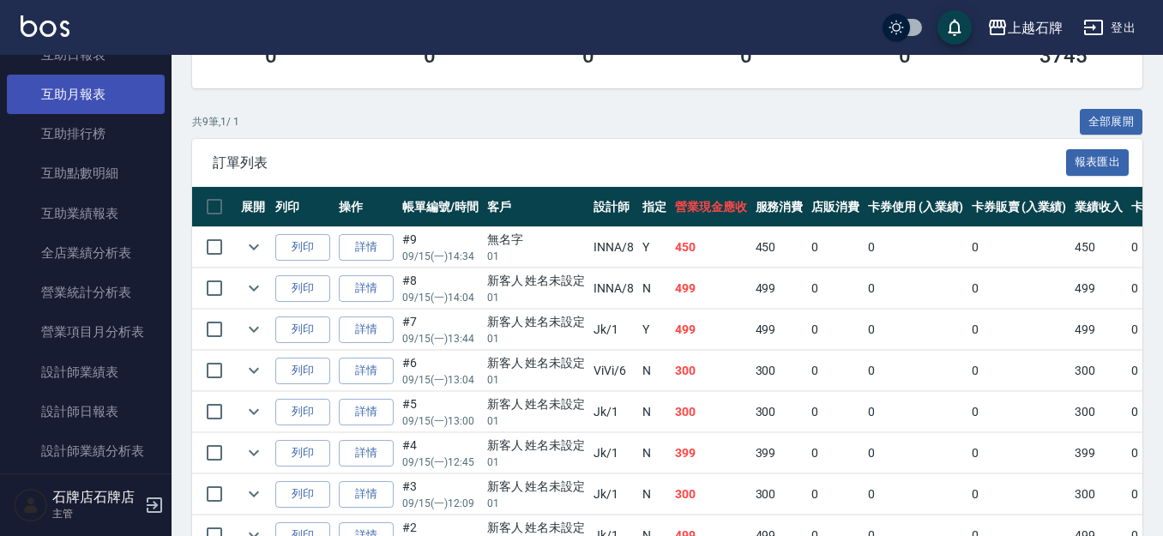
scroll to position [686, 0]
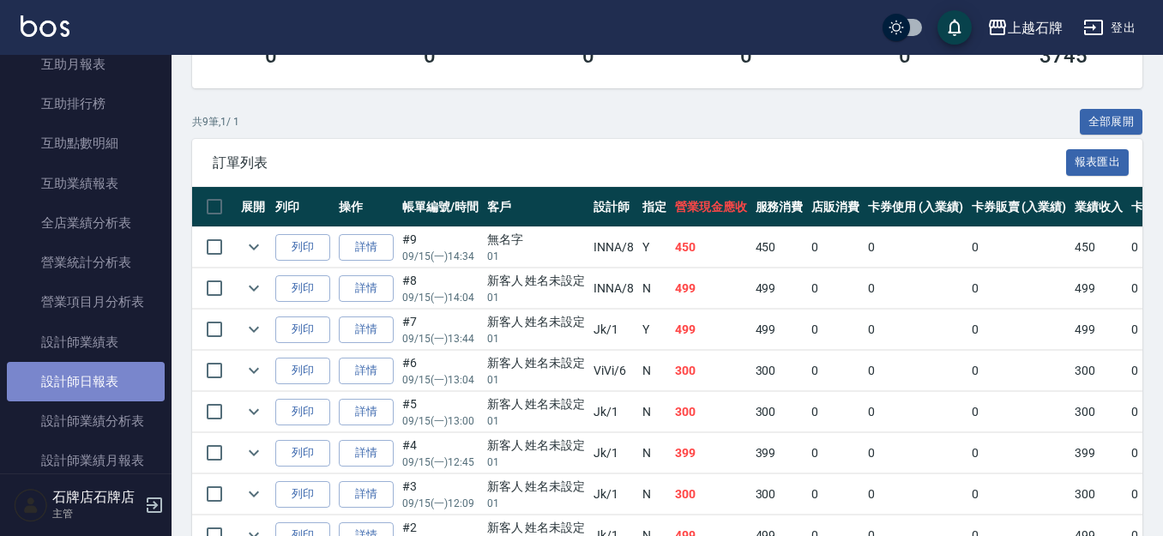
click at [101, 396] on link "設計師日報表" at bounding box center [86, 381] width 158 height 39
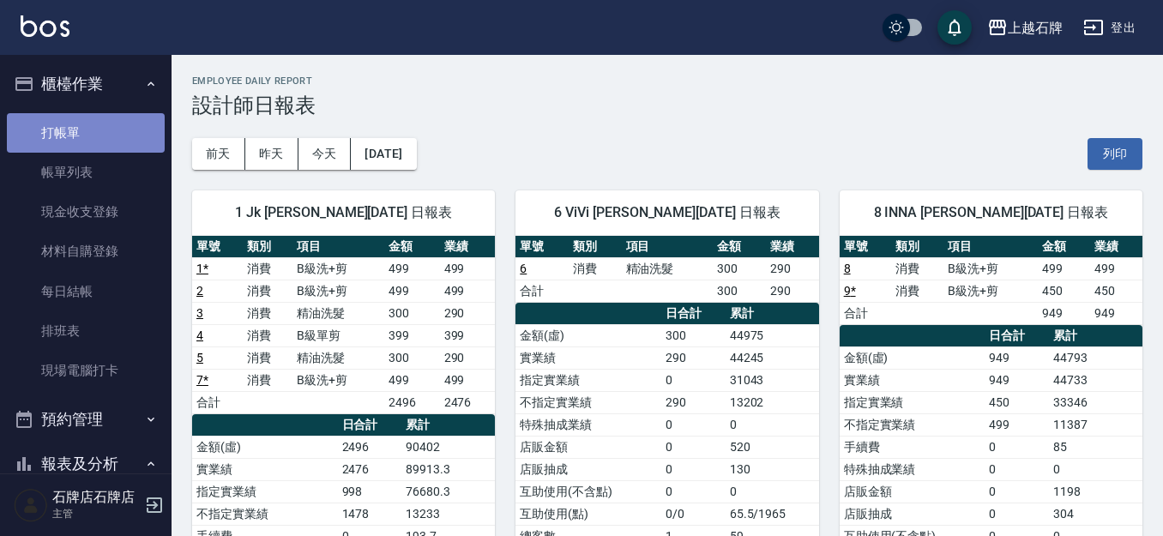
click at [118, 146] on link "打帳單" at bounding box center [86, 132] width 158 height 39
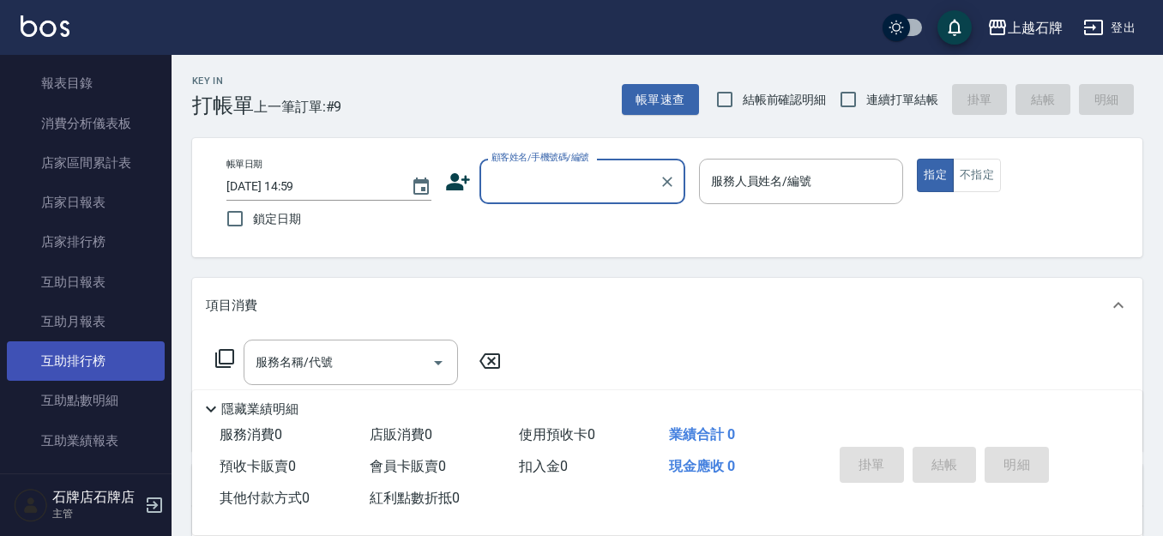
scroll to position [600, 0]
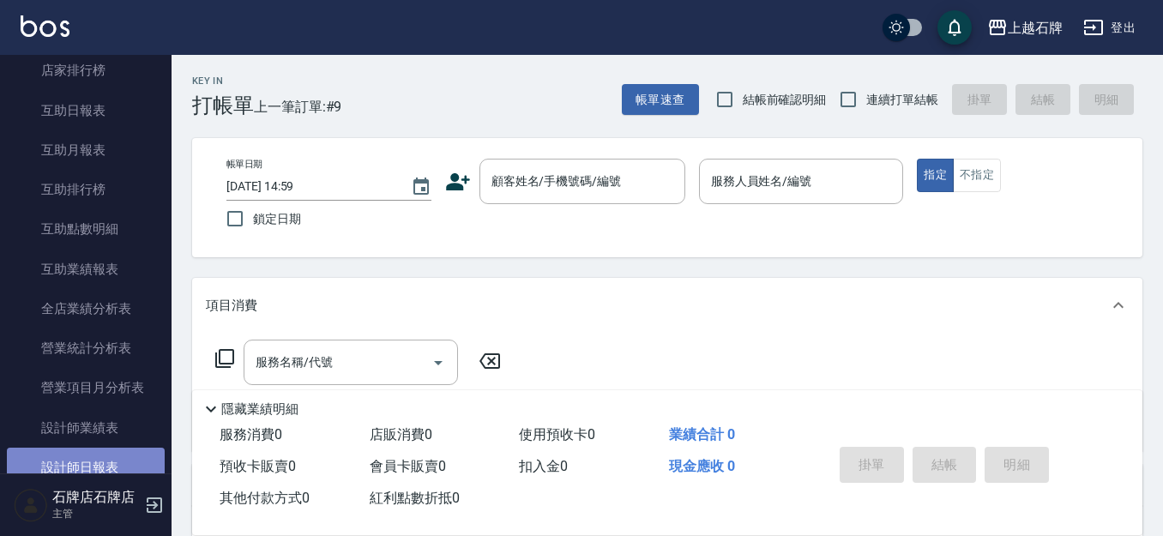
click at [120, 454] on link "設計師日報表" at bounding box center [86, 467] width 158 height 39
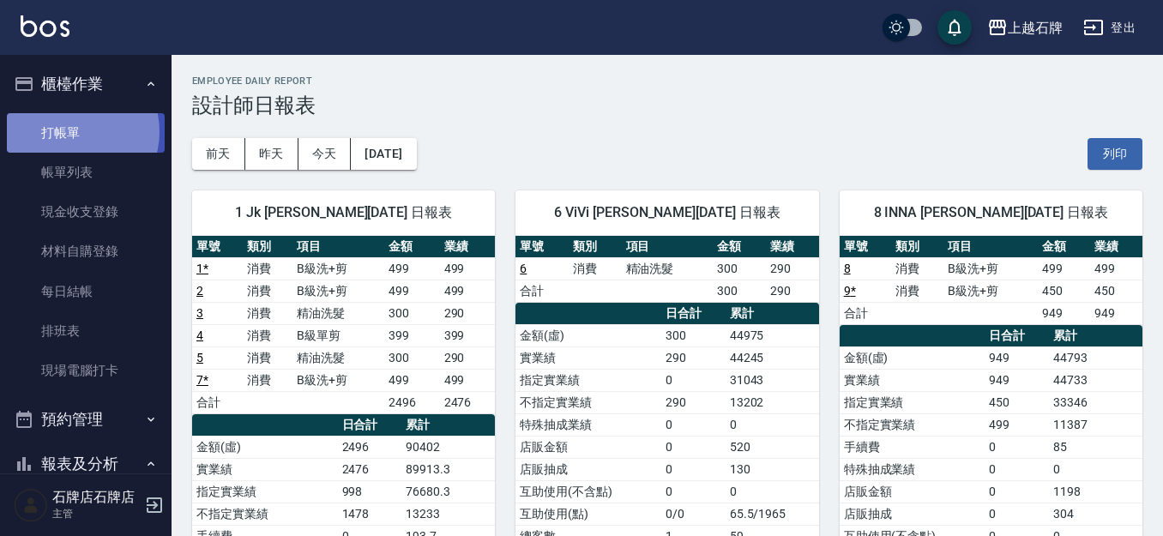
click at [76, 131] on link "打帳單" at bounding box center [86, 132] width 158 height 39
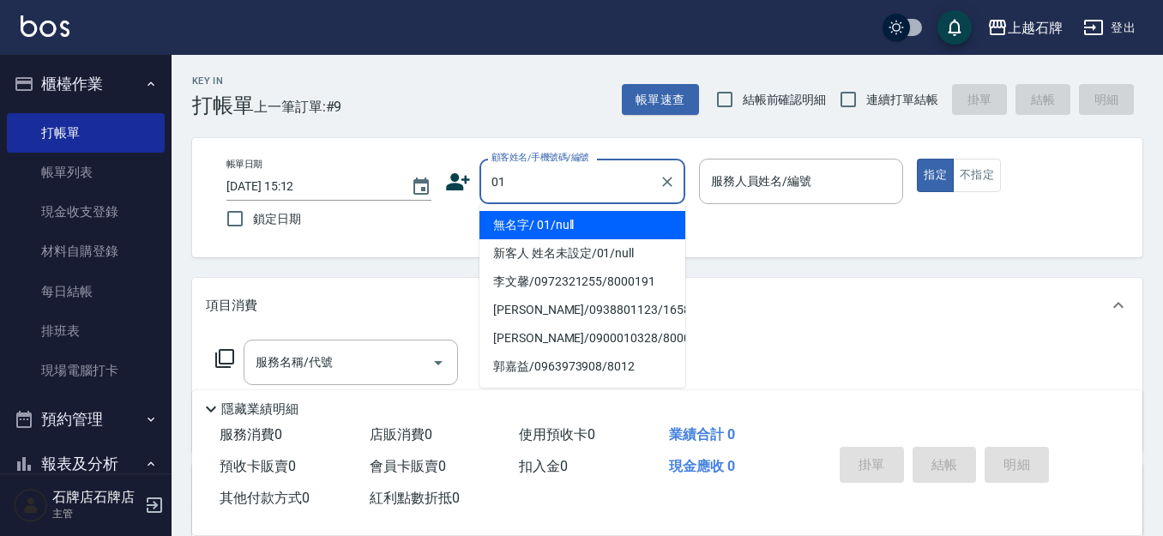
type input "無名字/ 01/null"
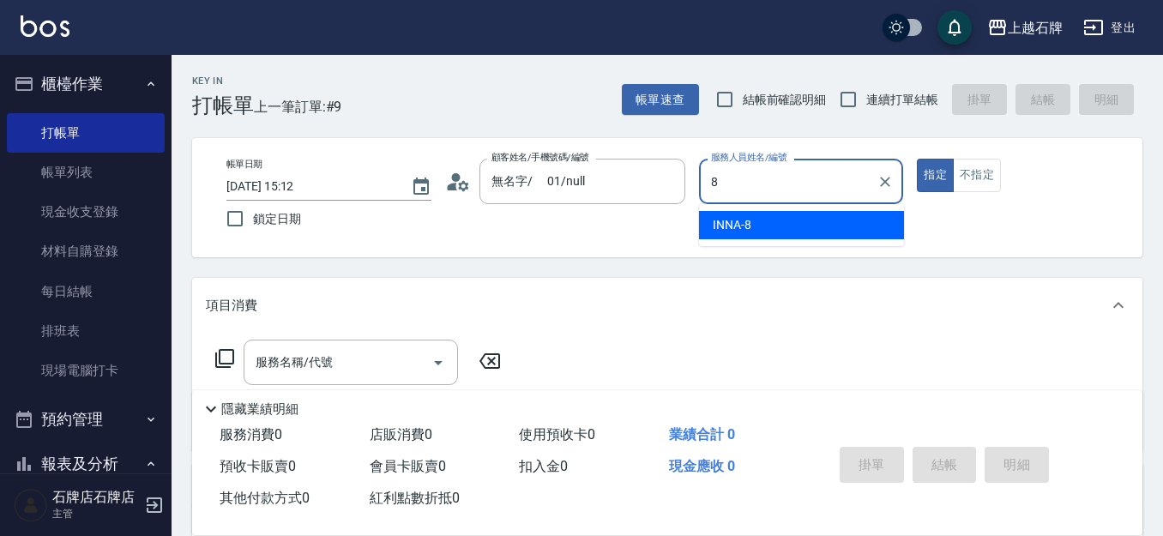
type input "INNA-8"
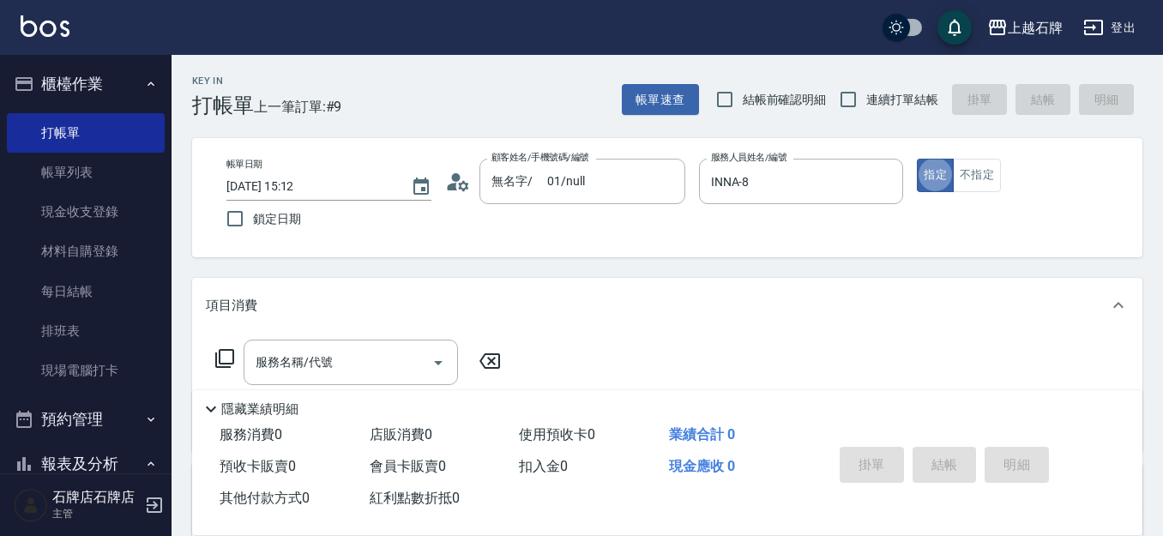
type button "true"
type input "新客人 姓名未設定/01/null"
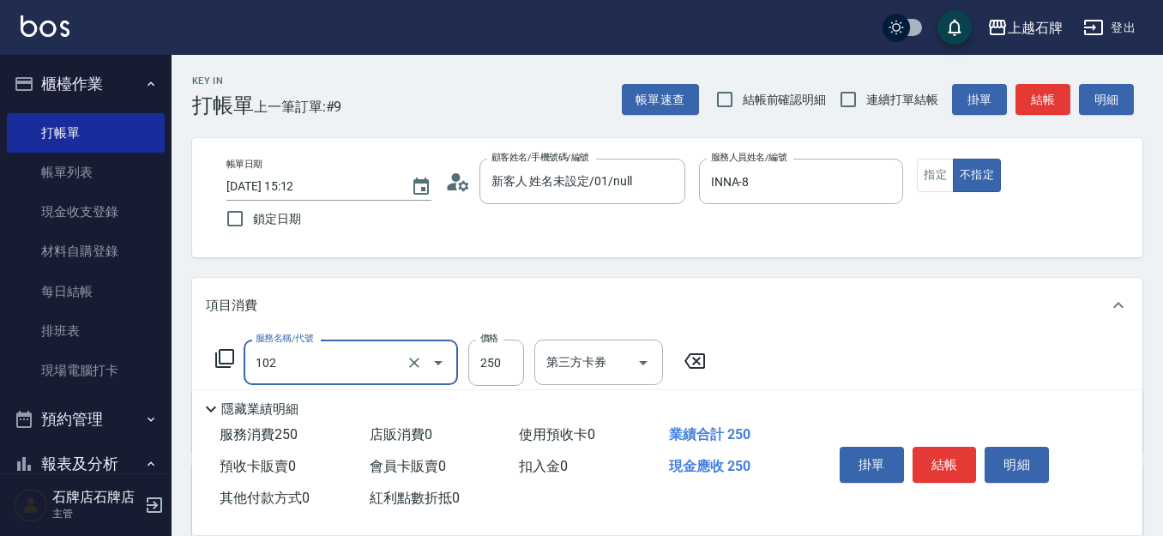
type input "精油洗髮(102)"
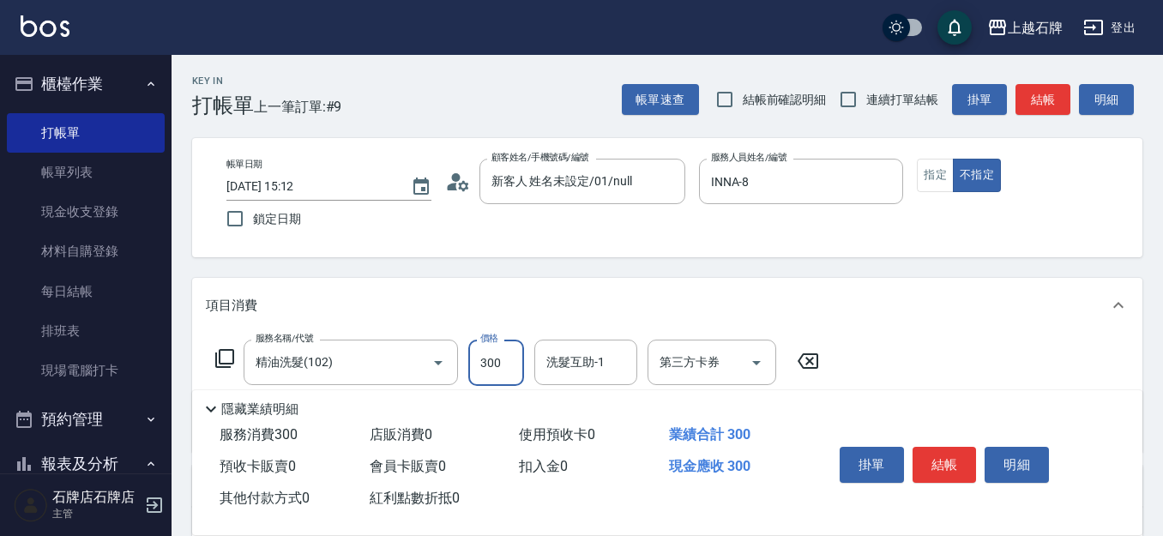
type input "300"
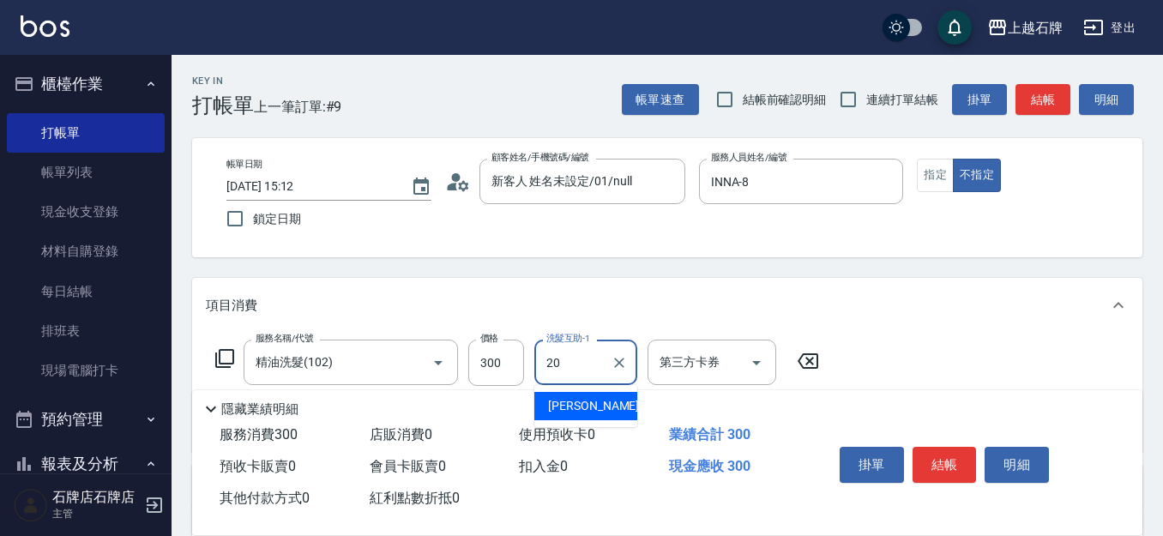
type input "[PERSON_NAME]-20"
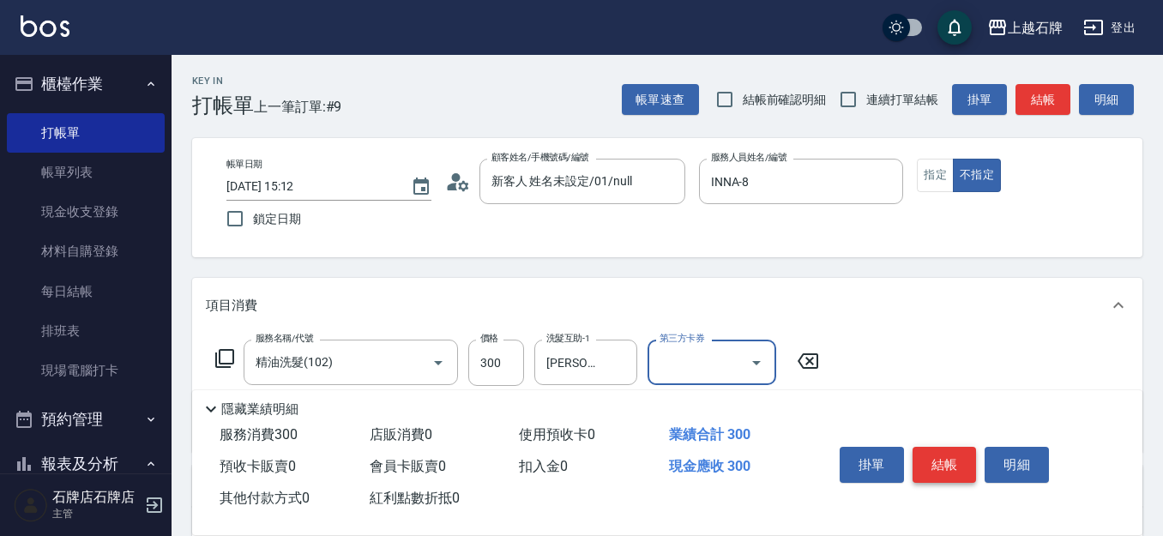
click at [915, 460] on button "結帳" at bounding box center [945, 465] width 64 height 36
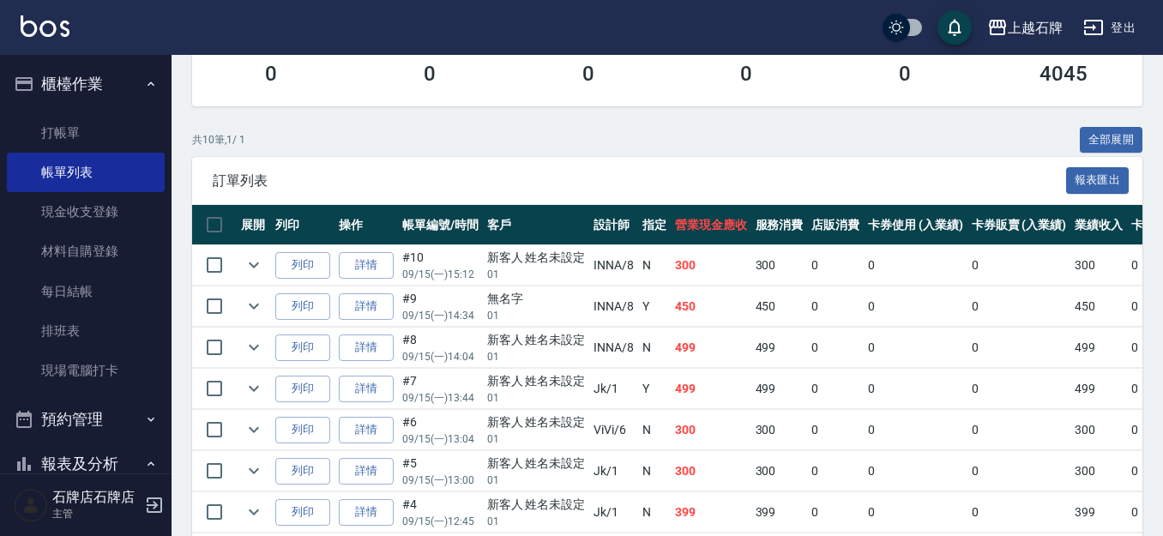
scroll to position [343, 0]
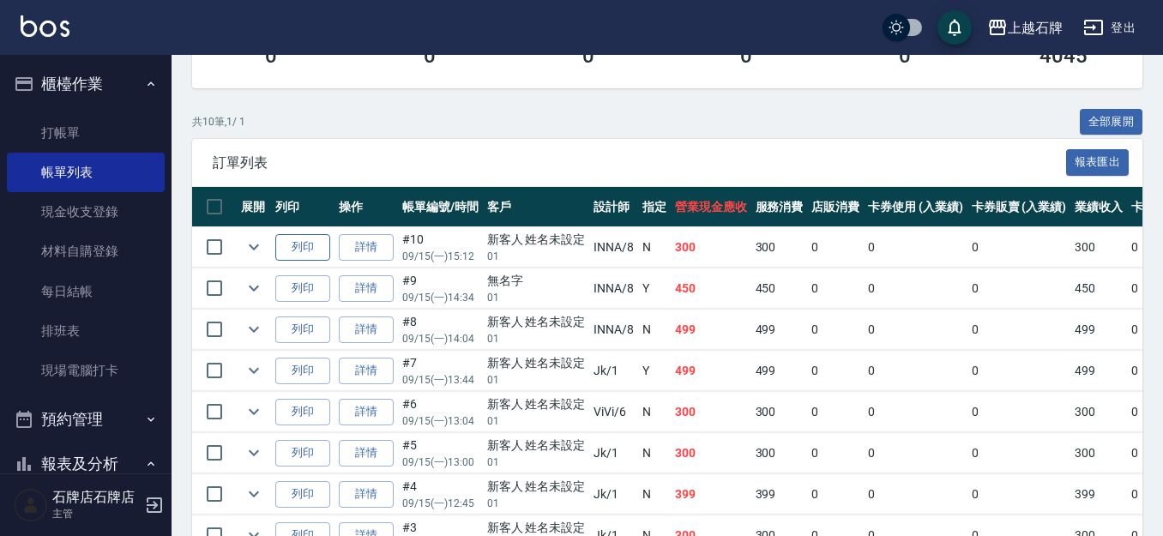
click at [288, 254] on button "列印" at bounding box center [302, 247] width 55 height 27
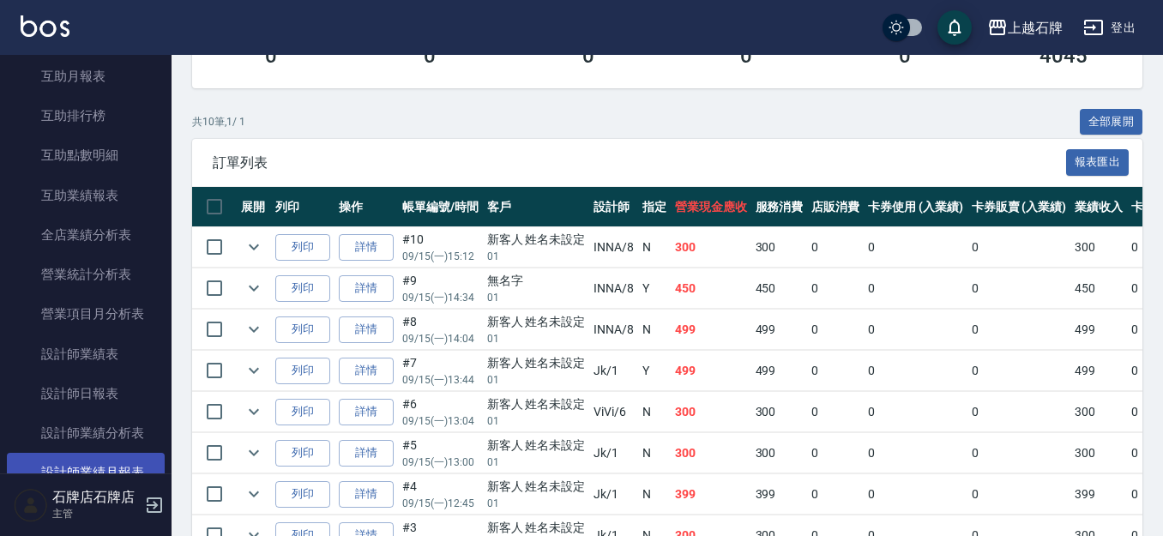
scroll to position [686, 0]
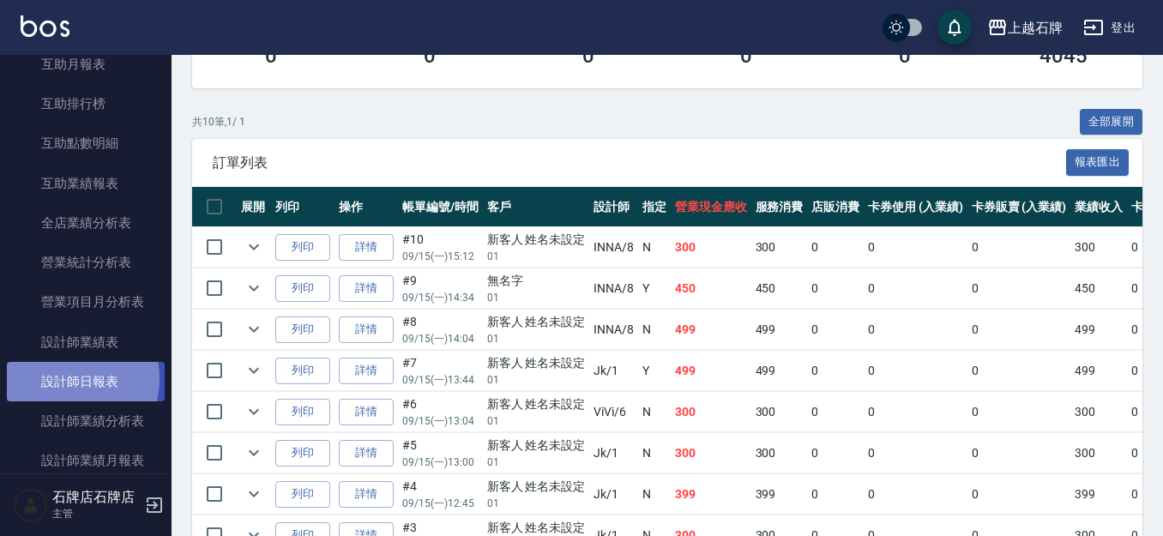
click at [69, 379] on link "設計師日報表" at bounding box center [86, 381] width 158 height 39
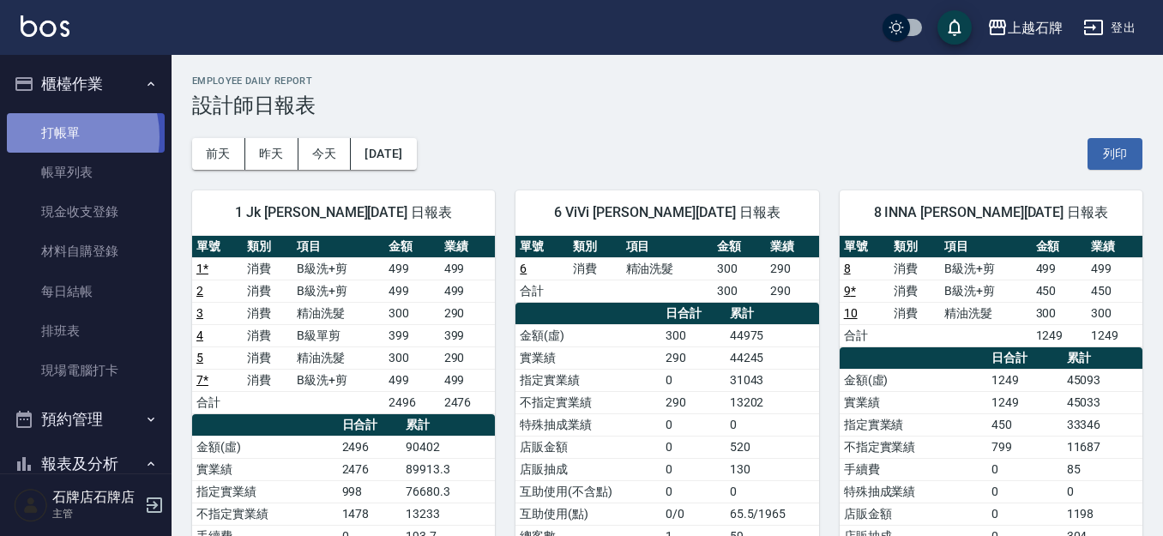
click at [55, 136] on link "打帳單" at bounding box center [86, 132] width 158 height 39
